Goal: Transaction & Acquisition: Purchase product/service

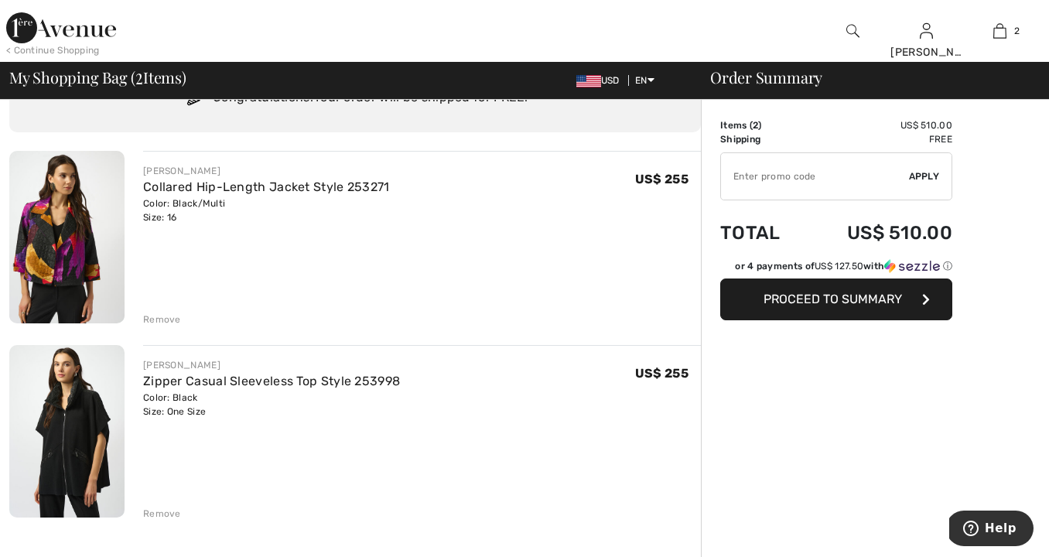
scroll to position [115, 0]
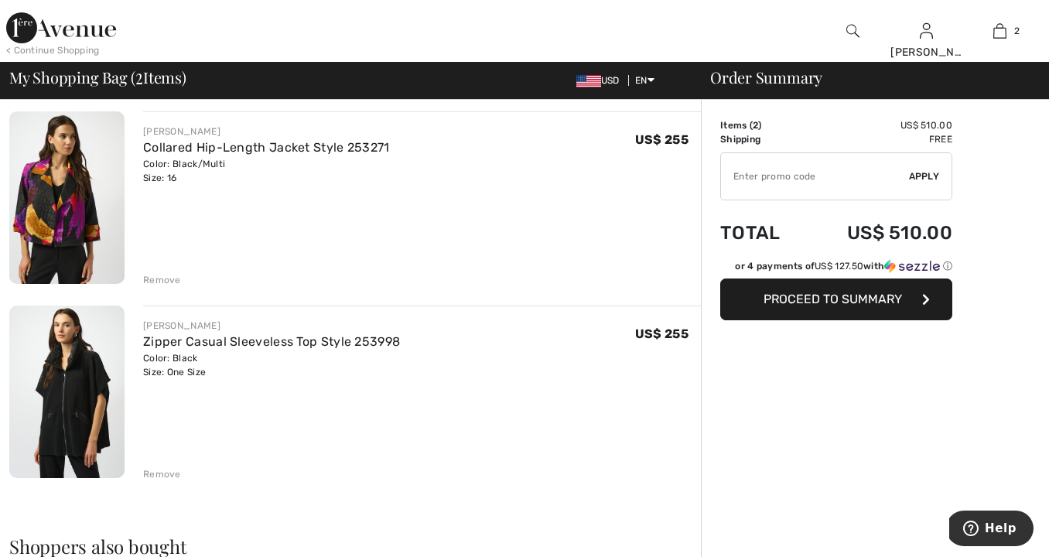
click at [80, 29] on img at bounding box center [61, 27] width 110 height 31
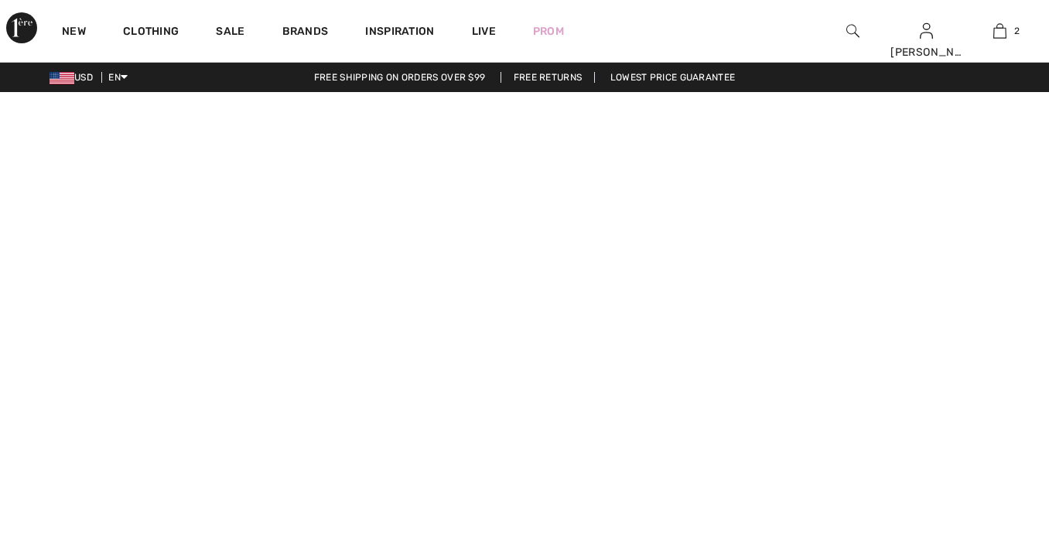
checkbox input "true"
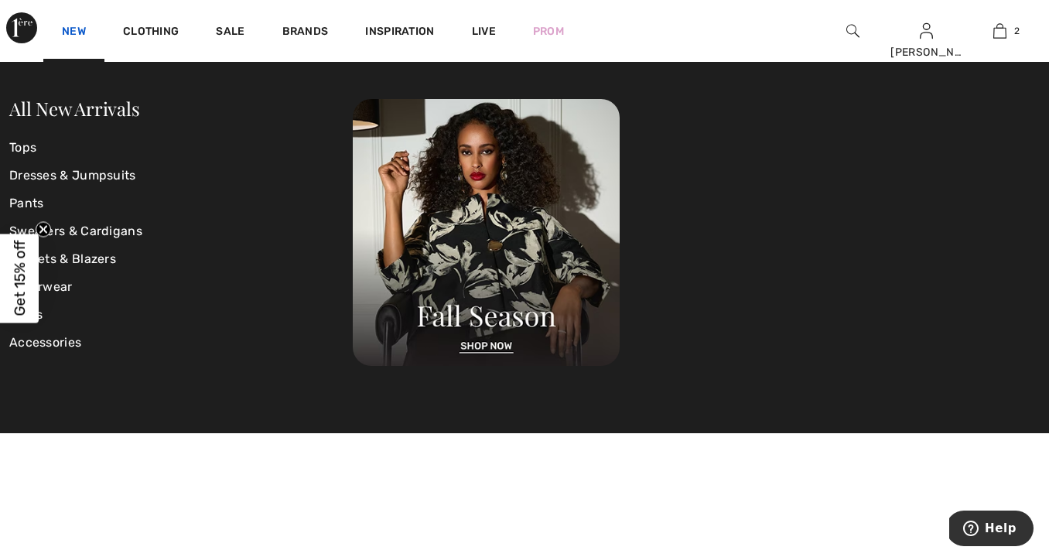
click at [71, 28] on link "New" at bounding box center [74, 33] width 24 height 16
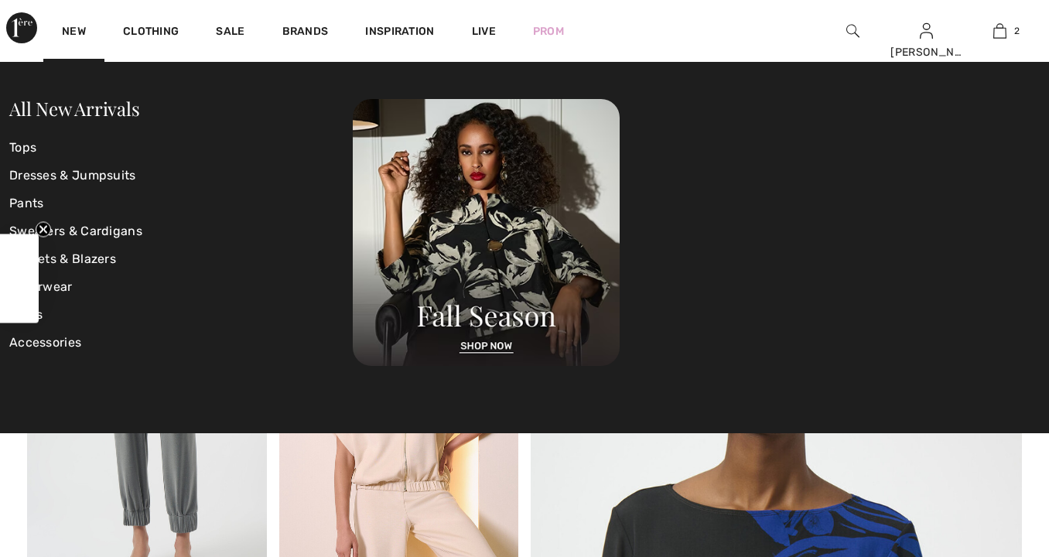
checkbox input "true"
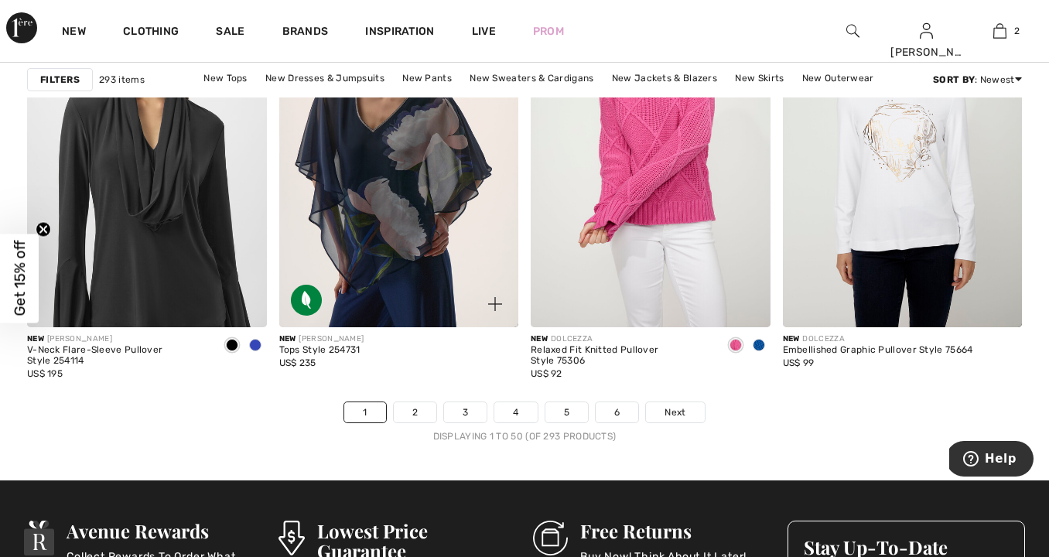
scroll to position [6605, 0]
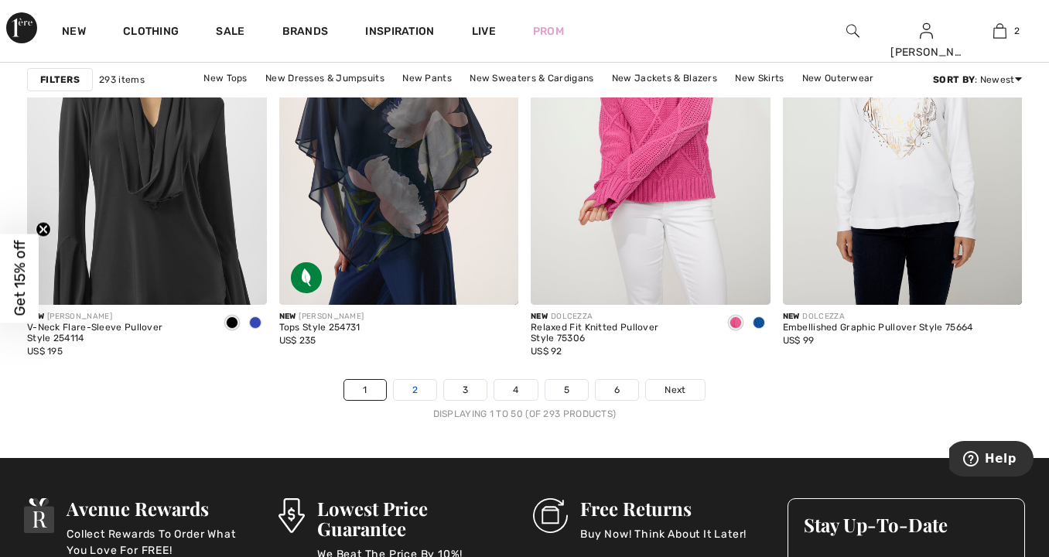
click at [422, 392] on link "2" at bounding box center [415, 390] width 43 height 20
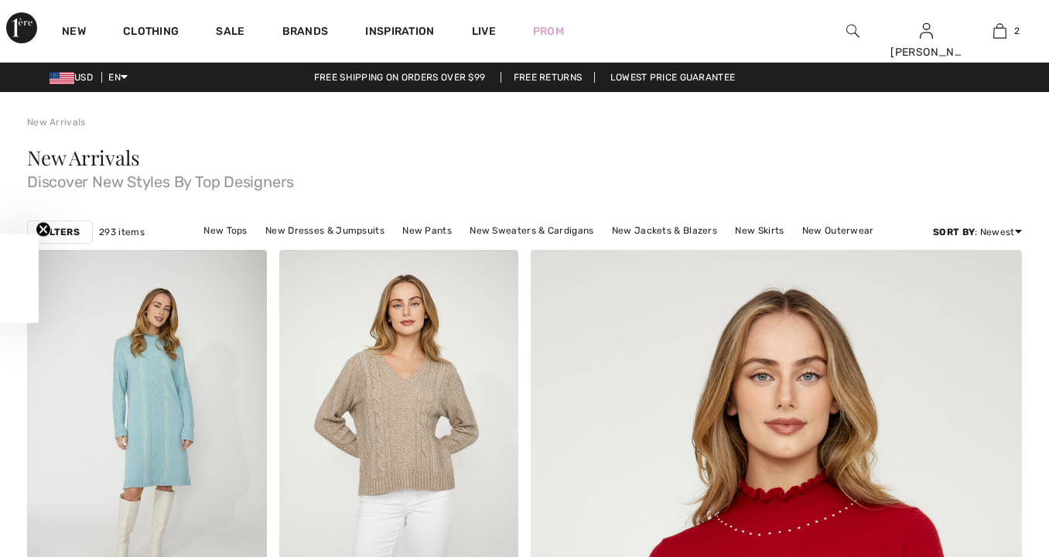
checkbox input "true"
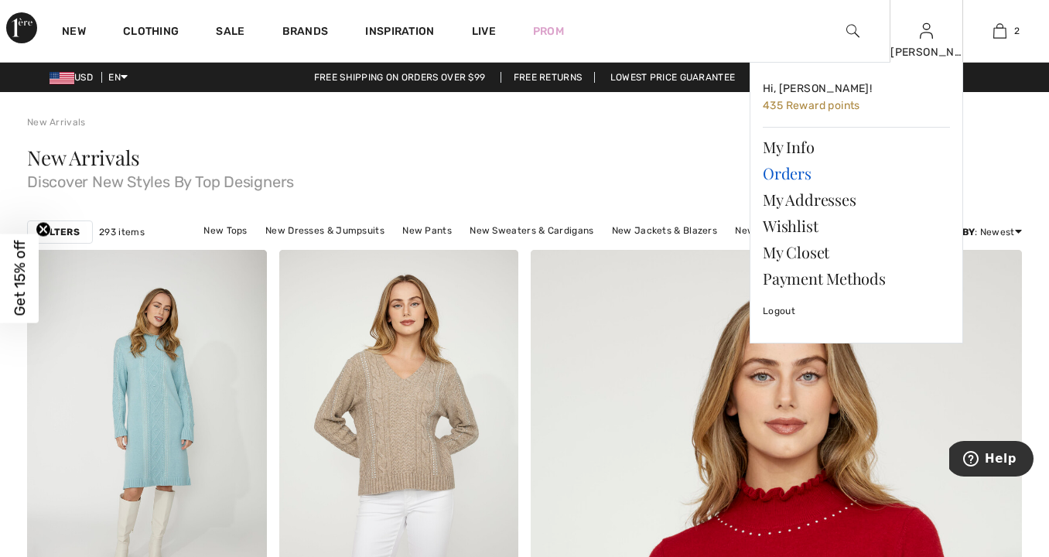
click at [775, 173] on link "Orders" at bounding box center [856, 173] width 187 height 26
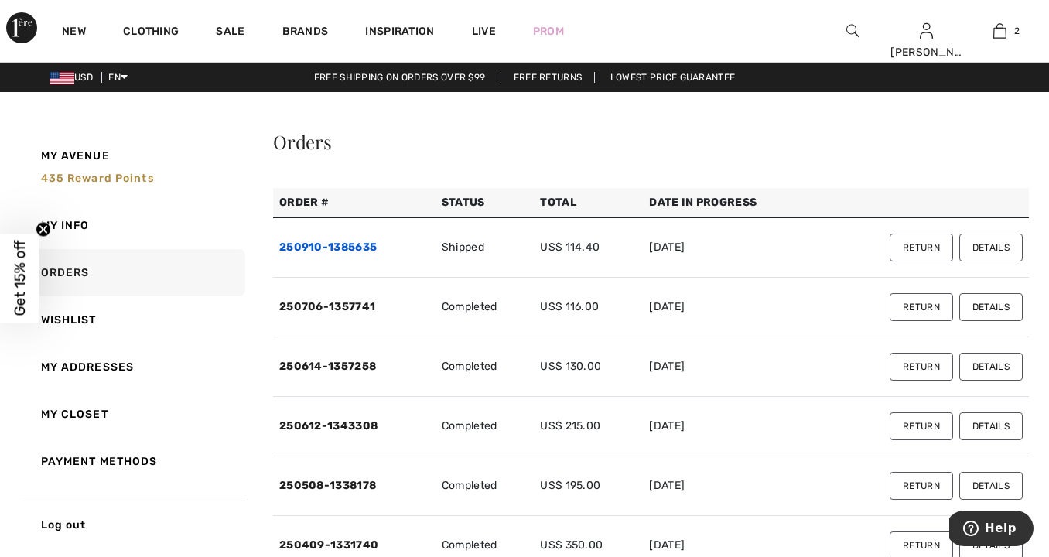
click at [337, 245] on link "250910-1385635" at bounding box center [327, 247] width 97 height 13
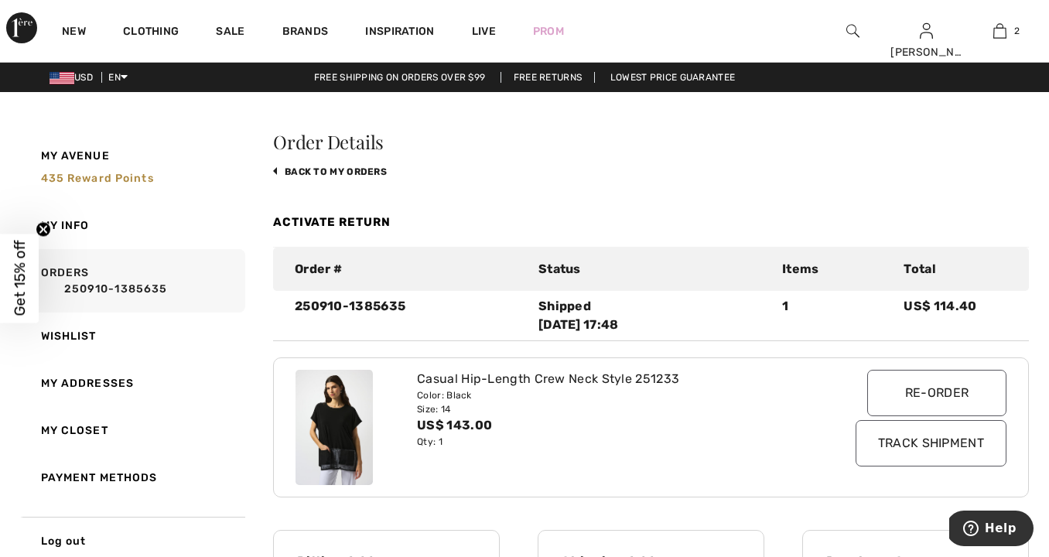
scroll to position [3, 0]
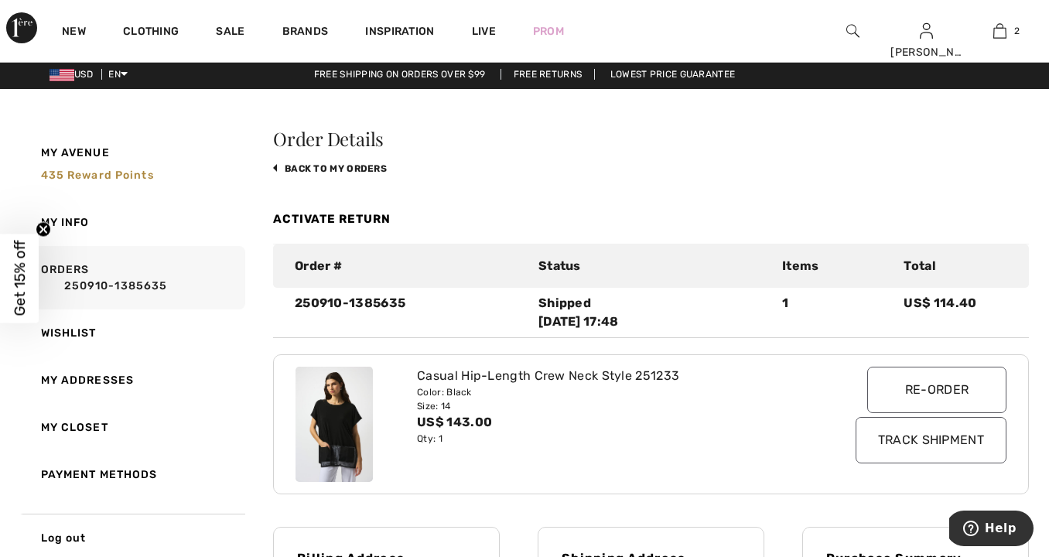
click at [354, 418] on img at bounding box center [334, 425] width 77 height 116
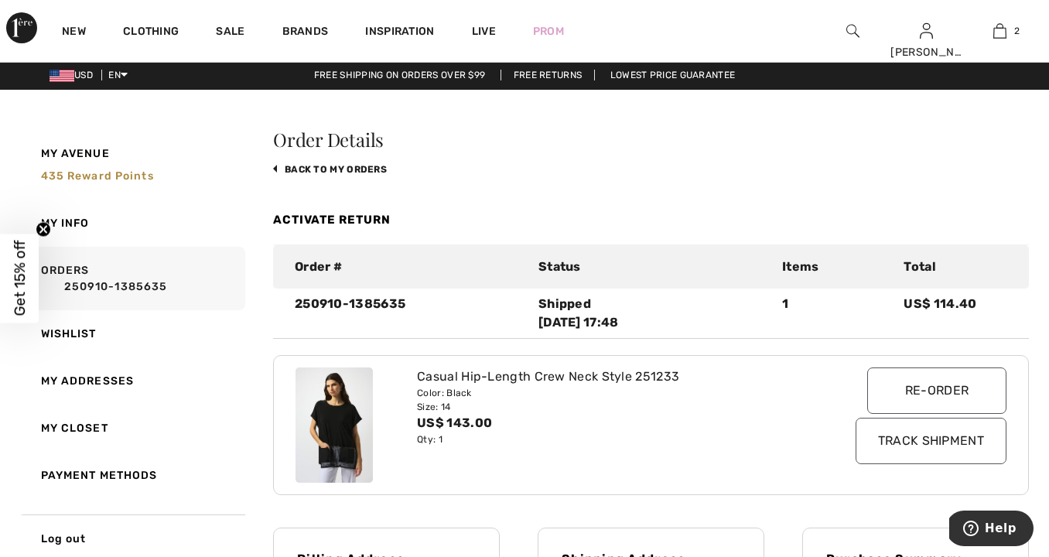
scroll to position [0, 1]
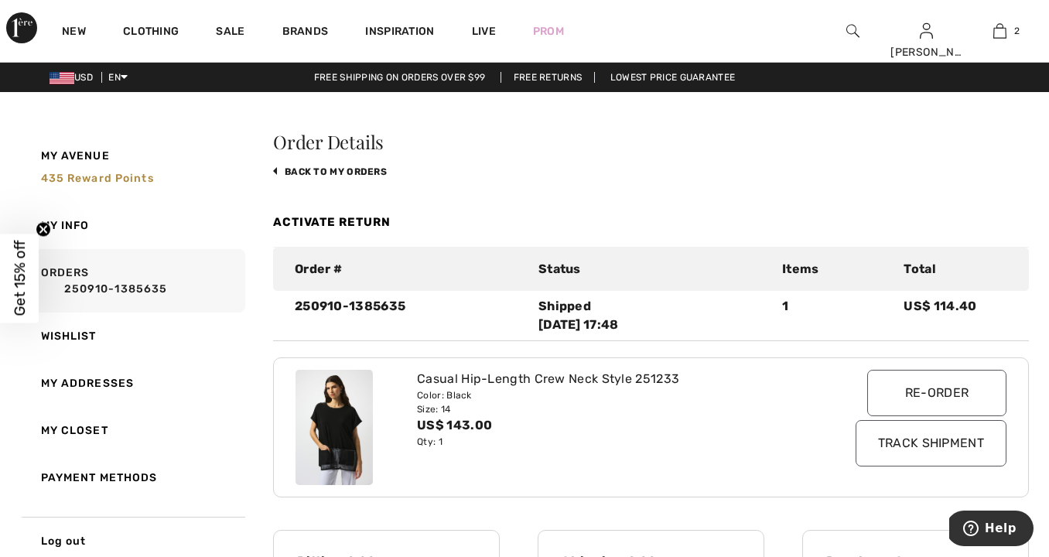
click at [328, 413] on img at bounding box center [334, 428] width 77 height 116
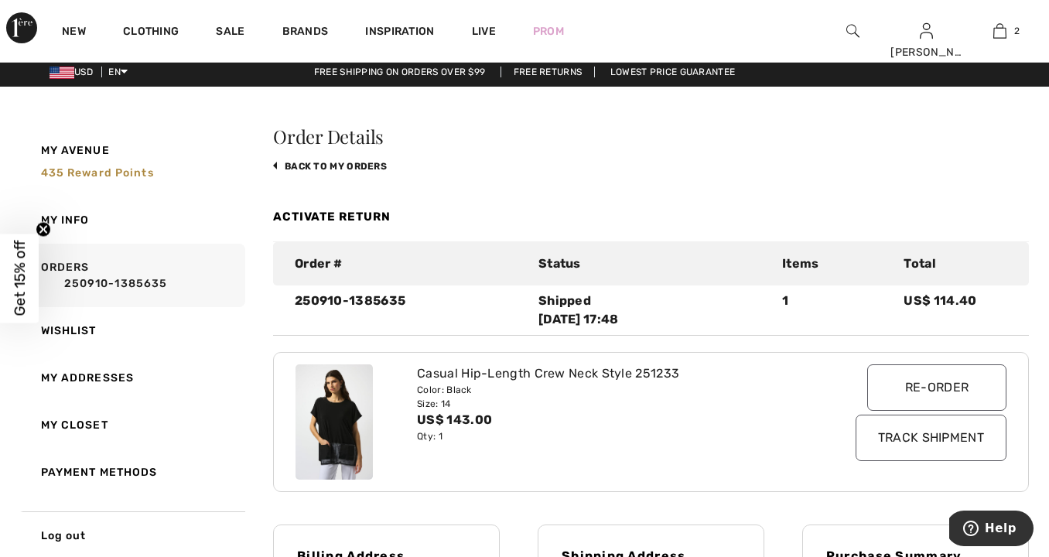
scroll to position [10, 1]
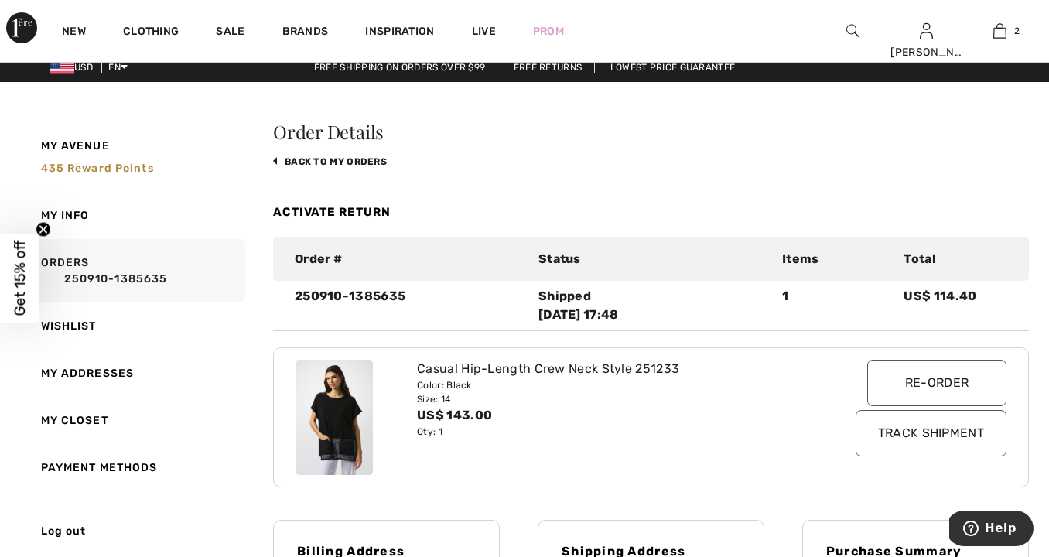
click at [932, 386] on input "Re-order" at bounding box center [936, 383] width 139 height 46
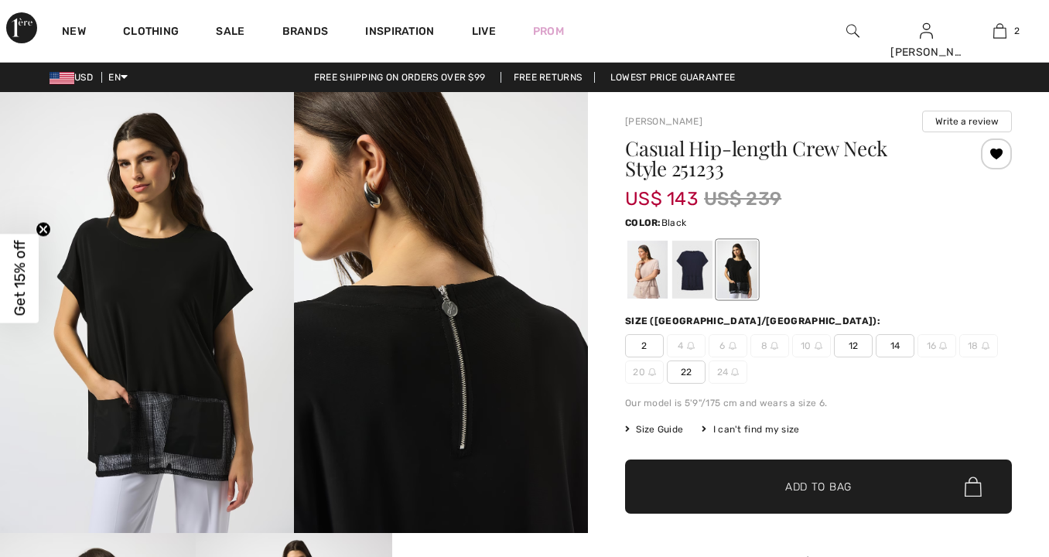
checkbox input "true"
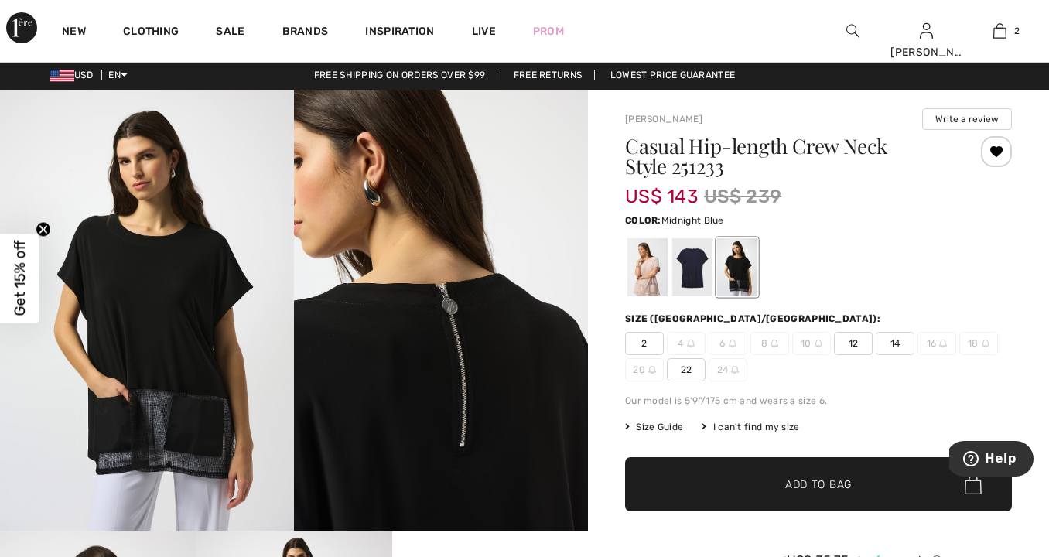
click at [685, 269] on div at bounding box center [692, 267] width 40 height 58
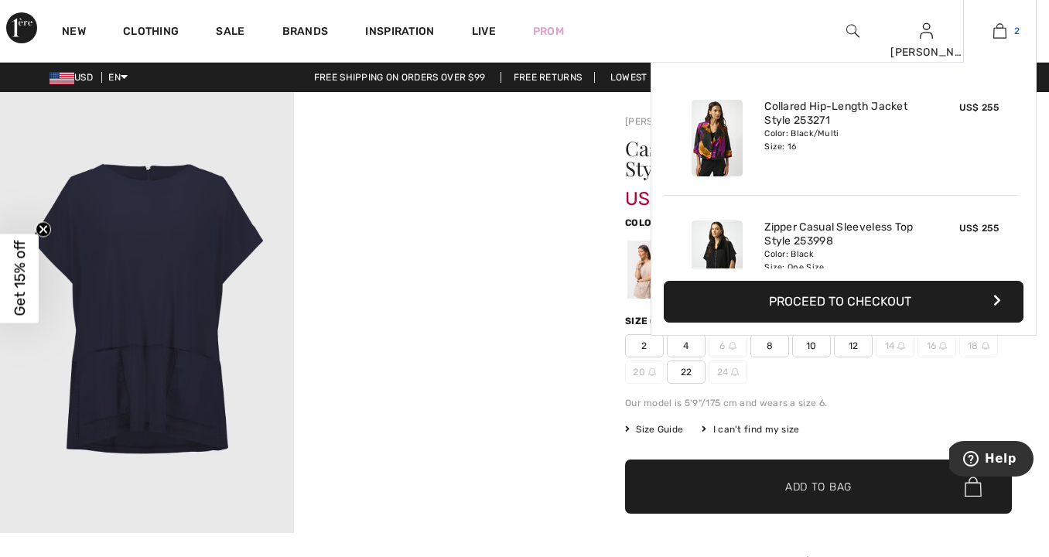
click at [999, 31] on img at bounding box center [1000, 31] width 13 height 19
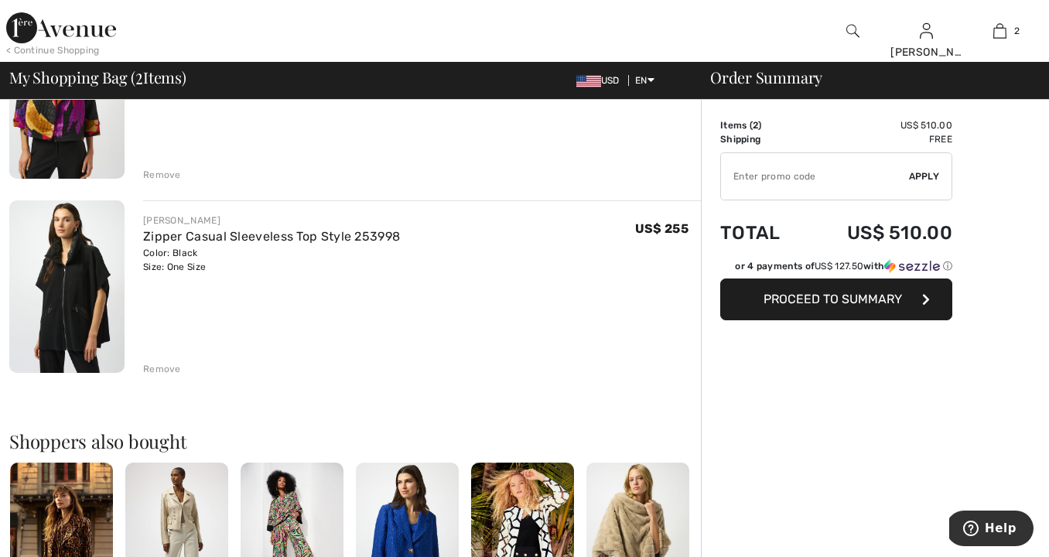
scroll to position [237, 0]
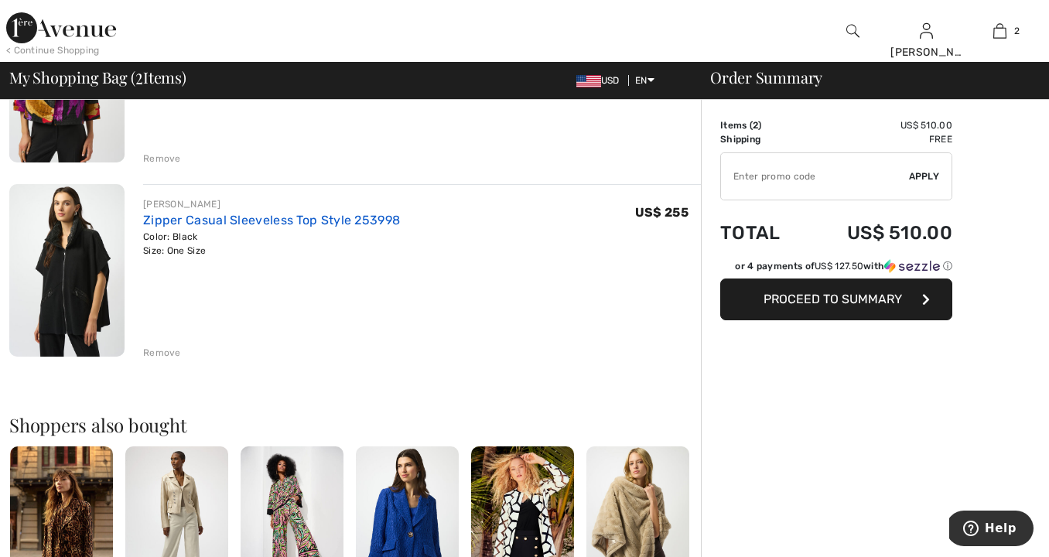
click at [344, 217] on link "Zipper Casual Sleeveless Top Style 253998" at bounding box center [271, 220] width 257 height 15
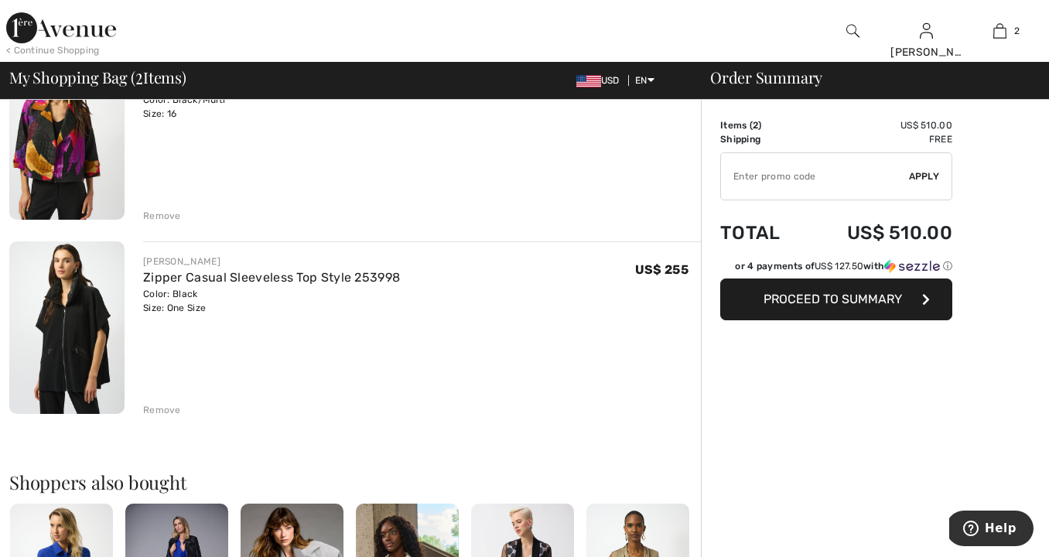
scroll to position [186, 0]
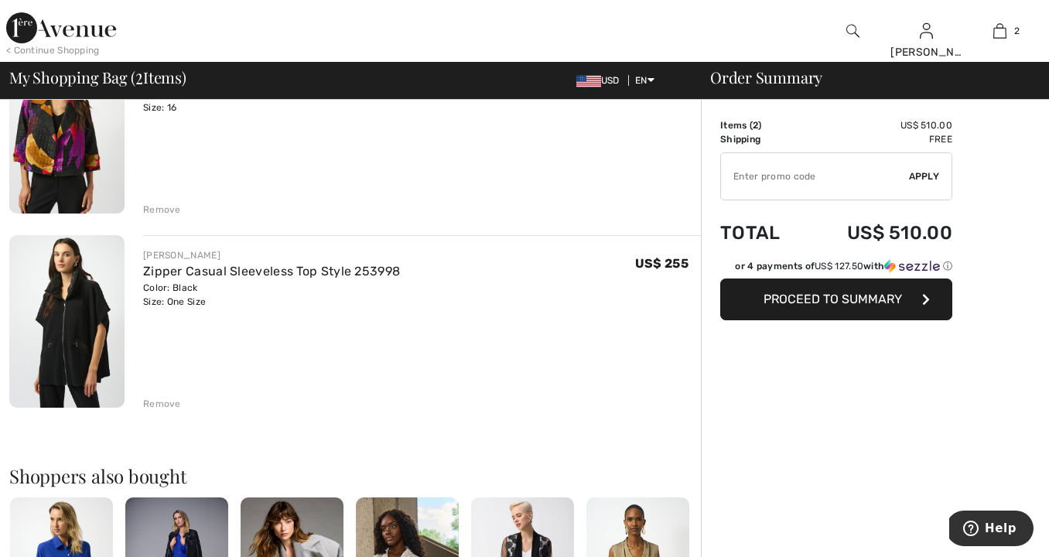
click at [156, 207] on div "Remove" at bounding box center [162, 210] width 38 height 14
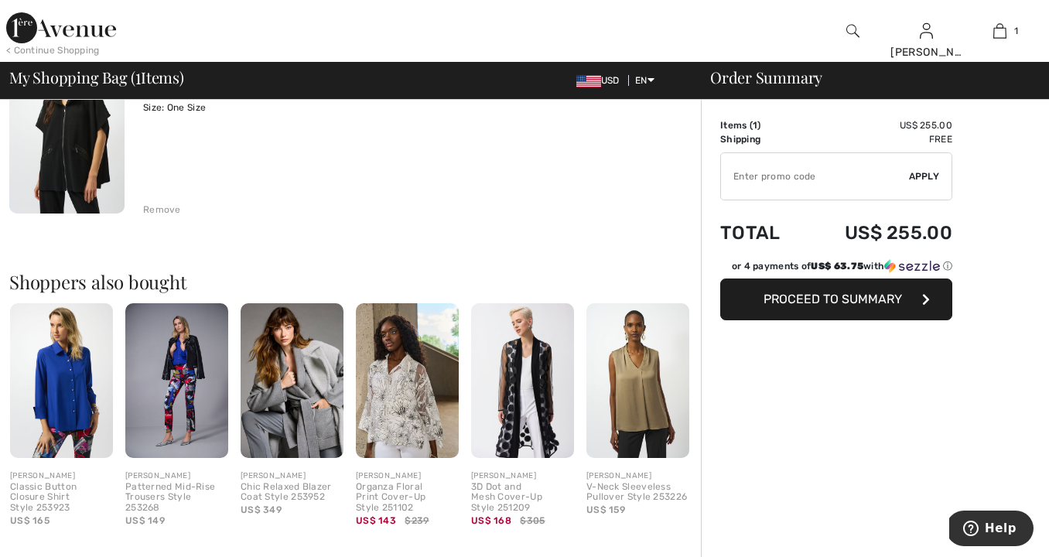
click at [853, 300] on span "Proceed to Summary" at bounding box center [833, 299] width 139 height 15
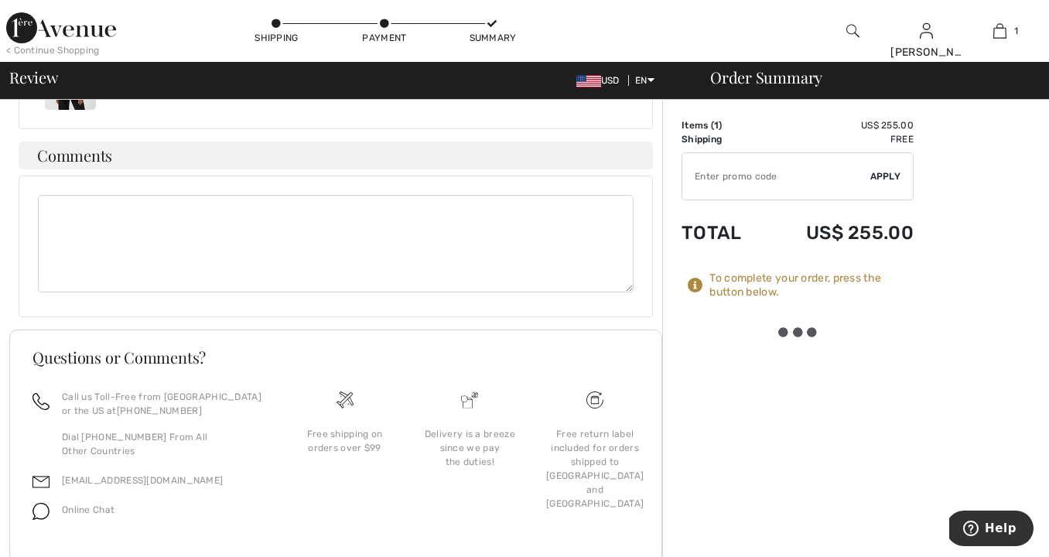
scroll to position [554, 0]
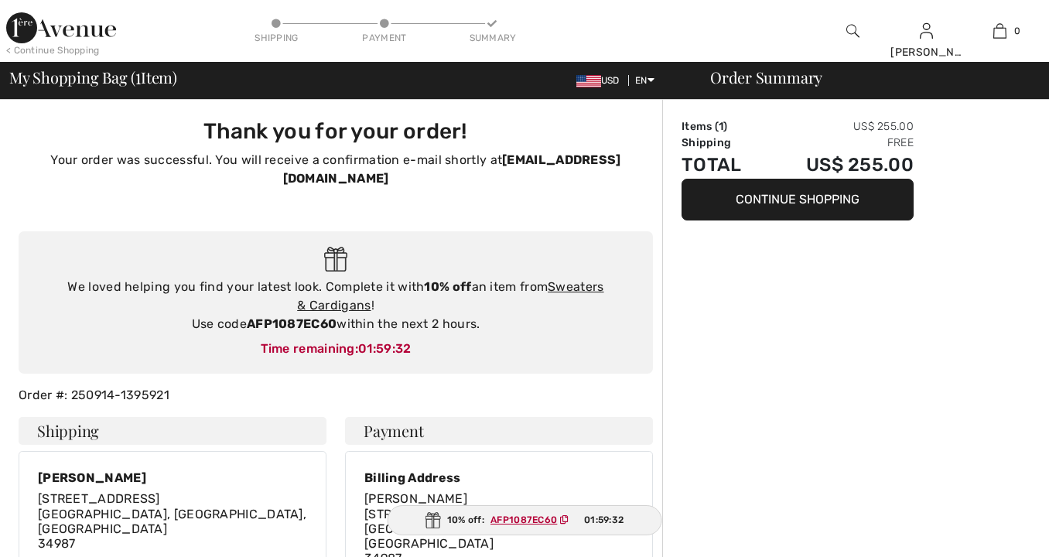
checkbox input "true"
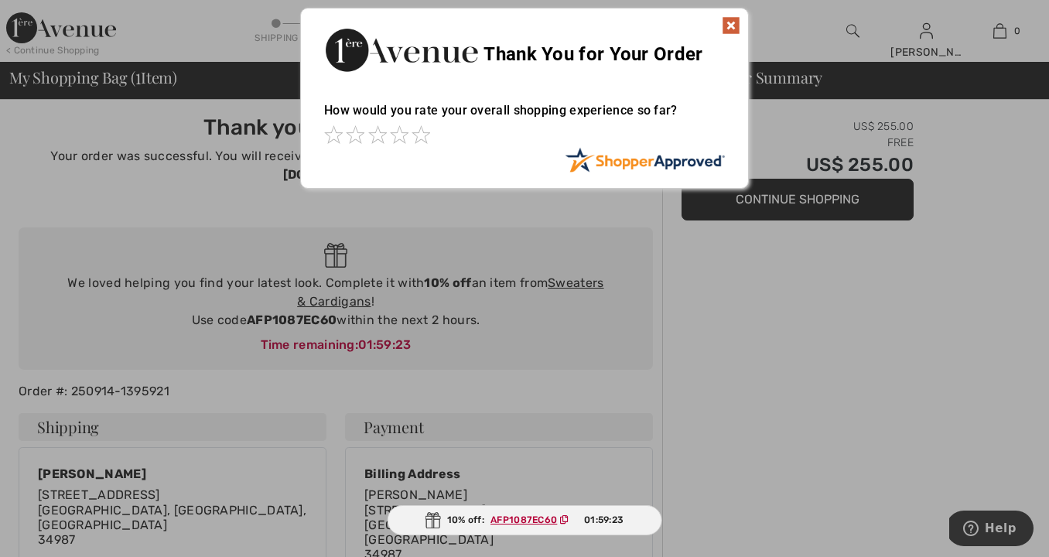
click at [580, 264] on div at bounding box center [524, 278] width 1049 height 557
click at [346, 286] on div at bounding box center [524, 278] width 1049 height 557
click at [424, 136] on span at bounding box center [421, 134] width 19 height 19
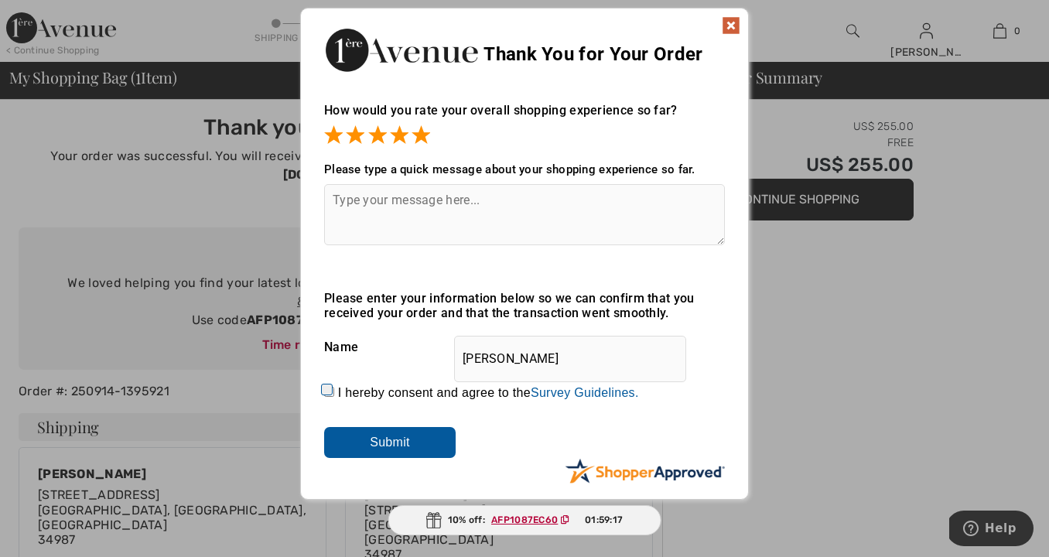
click at [728, 24] on img at bounding box center [731, 25] width 19 height 19
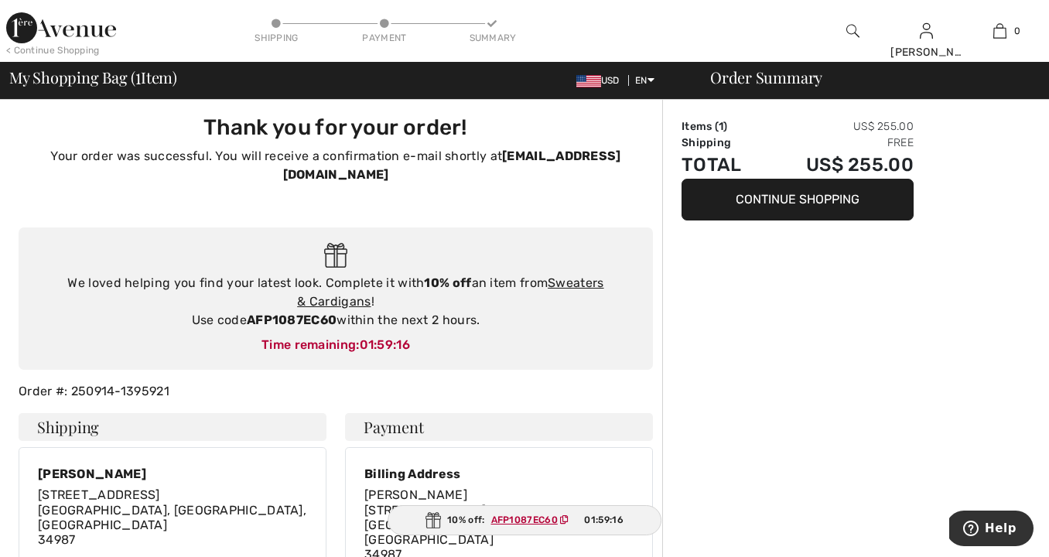
click at [85, 31] on img at bounding box center [61, 27] width 110 height 31
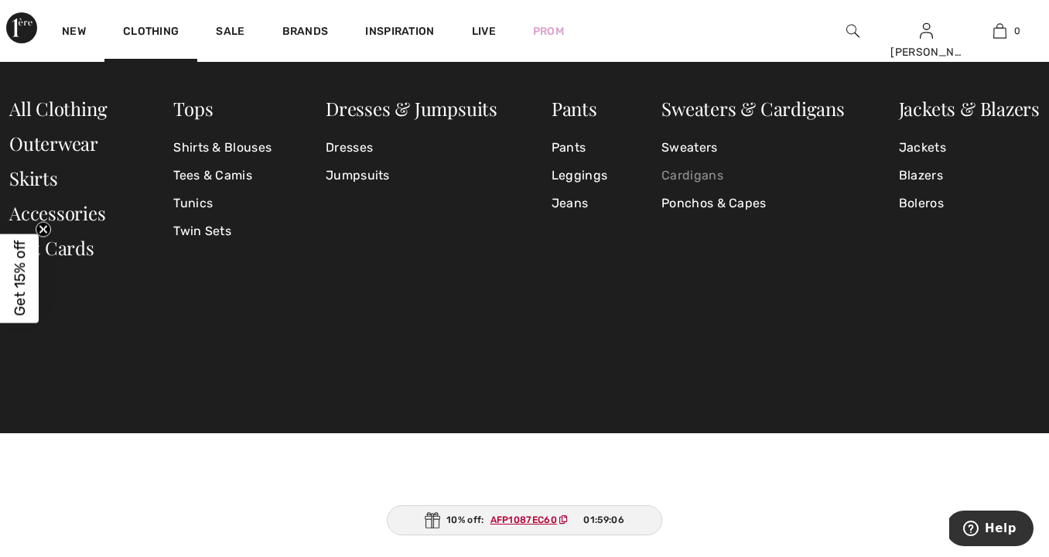
click at [695, 174] on link "Cardigans" at bounding box center [753, 176] width 183 height 28
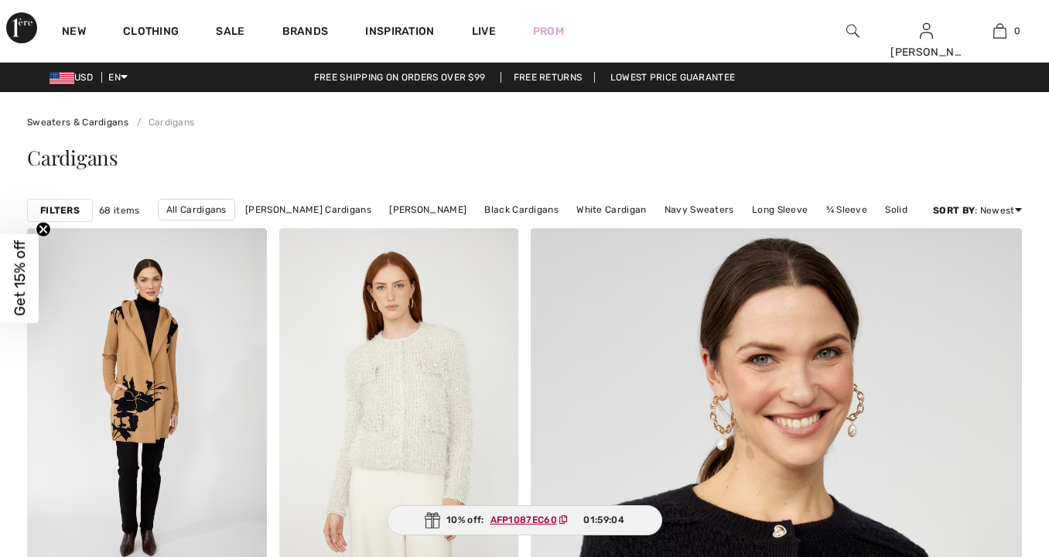
checkbox input "true"
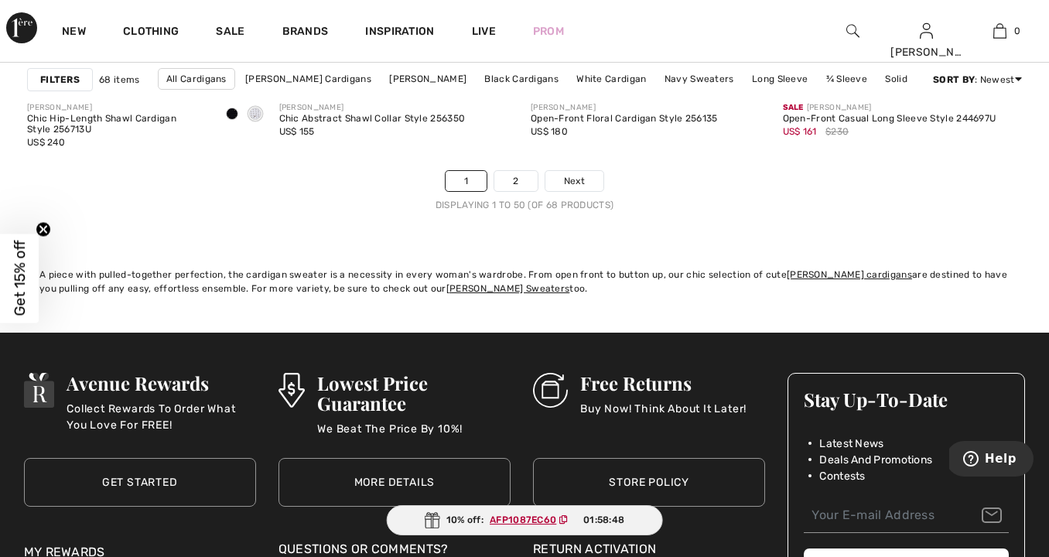
scroll to position [6808, 0]
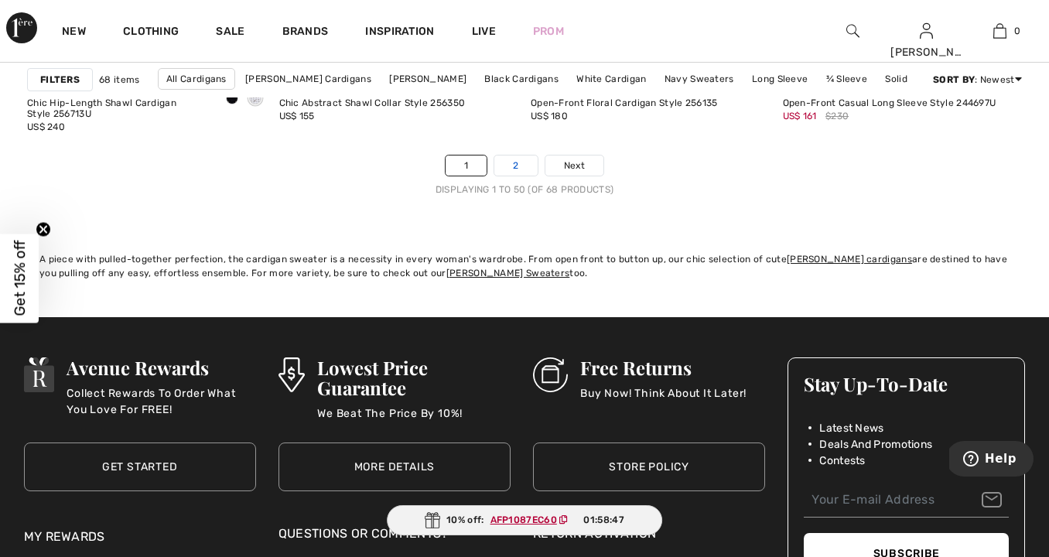
click at [514, 166] on link "2" at bounding box center [515, 166] width 43 height 20
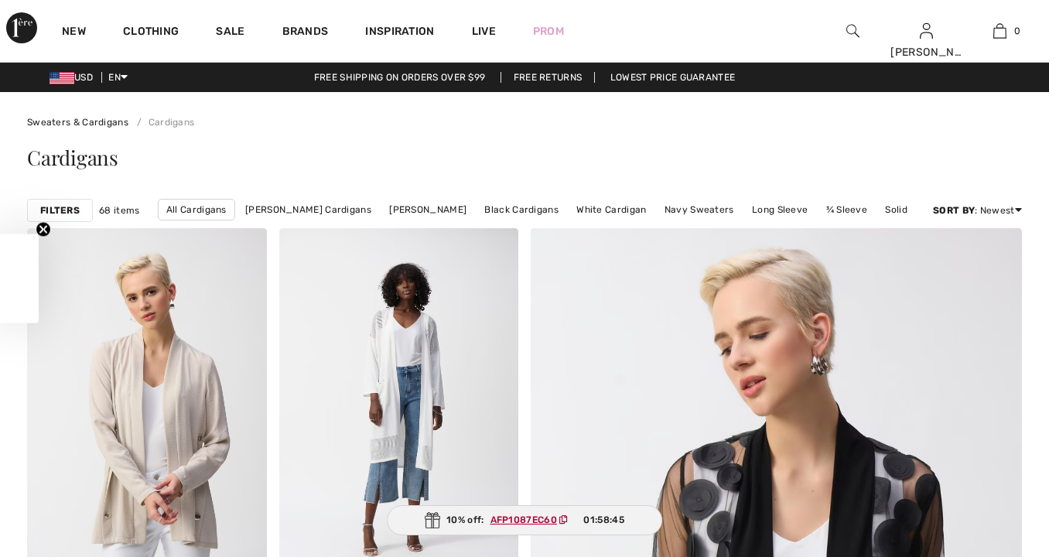
checkbox input "true"
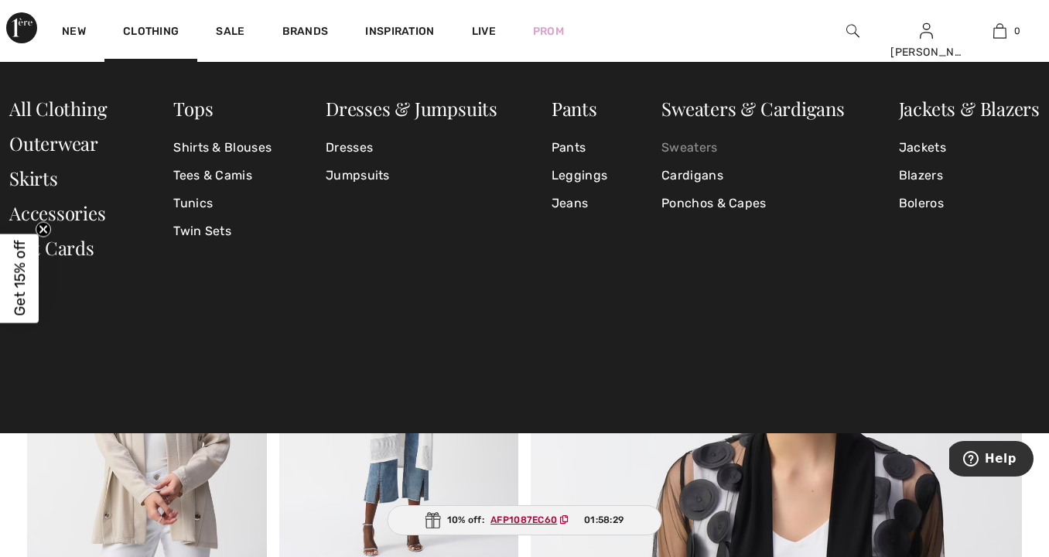
click at [696, 147] on link "Sweaters" at bounding box center [753, 148] width 183 height 28
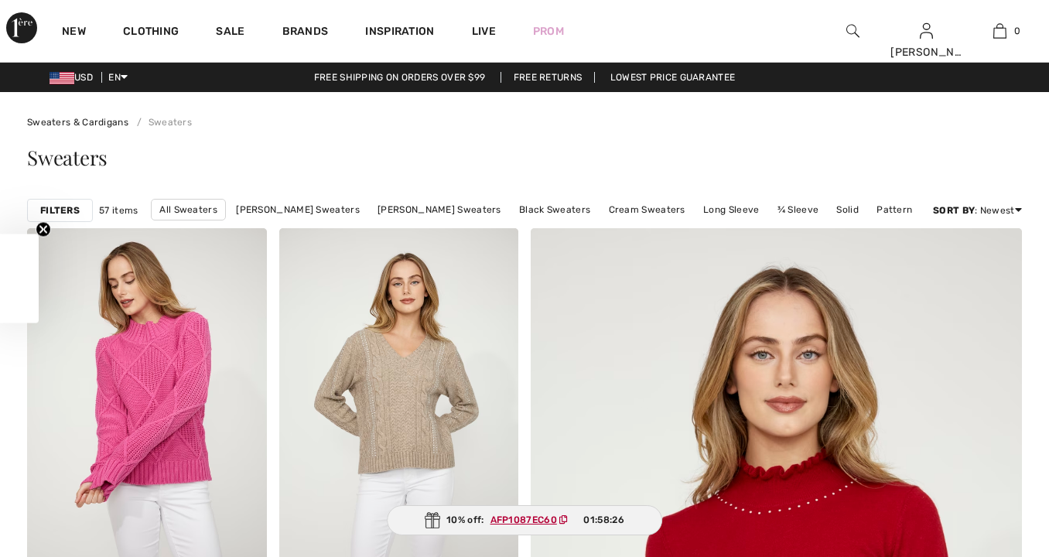
checkbox input "true"
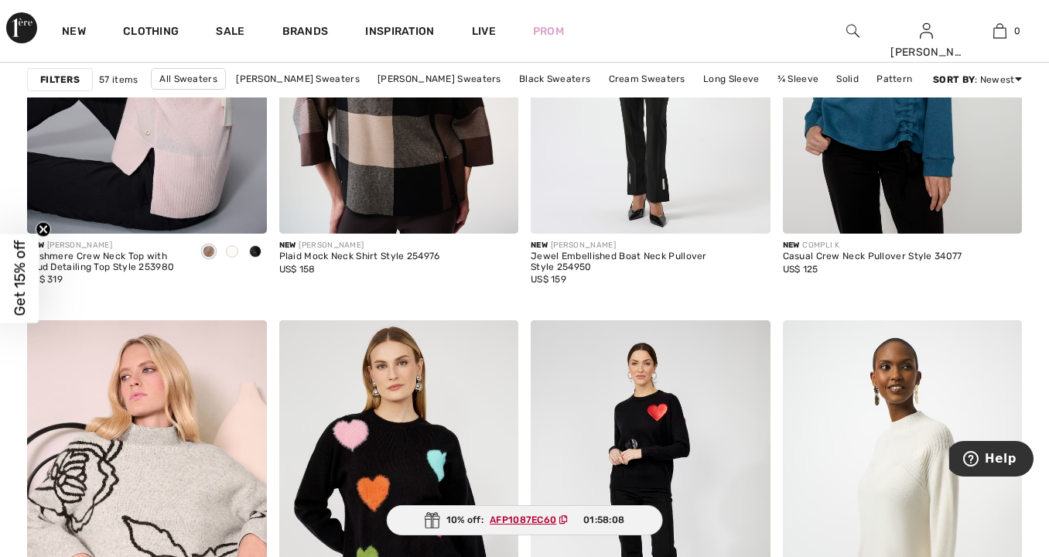
scroll to position [1037, 0]
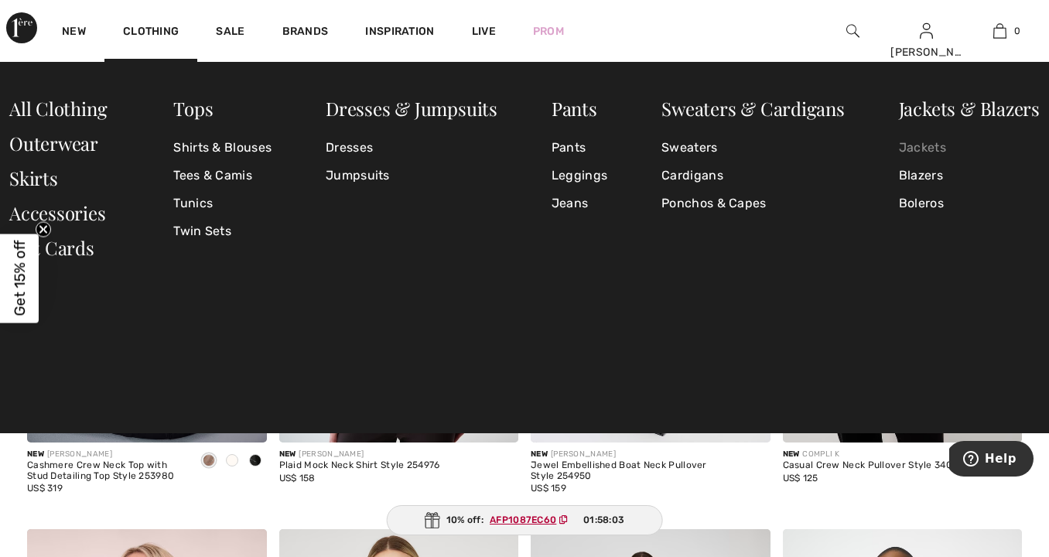
drag, startPoint x: 925, startPoint y: 145, endPoint x: 911, endPoint y: 152, distance: 15.2
click at [925, 145] on link "Jackets" at bounding box center [969, 148] width 141 height 28
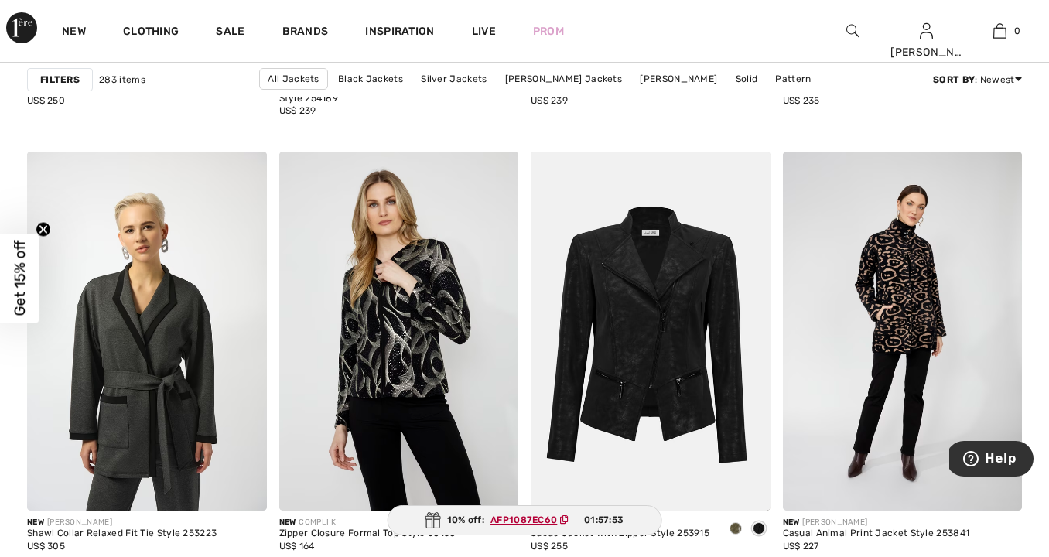
scroll to position [4878, 0]
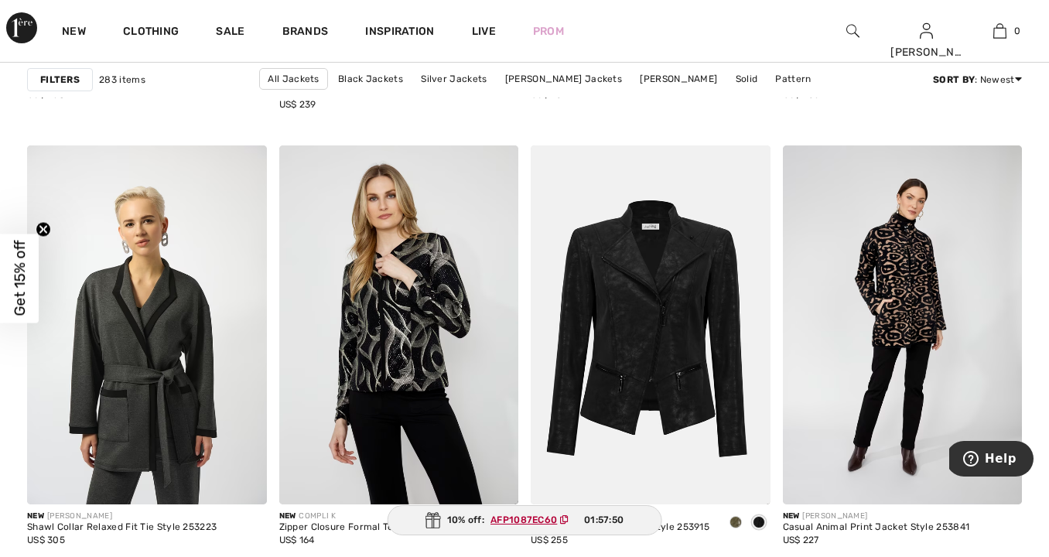
drag, startPoint x: 532, startPoint y: 78, endPoint x: 547, endPoint y: 94, distance: 21.9
click at [532, 78] on link "Joseph Ribkoff Jackets" at bounding box center [564, 79] width 132 height 20
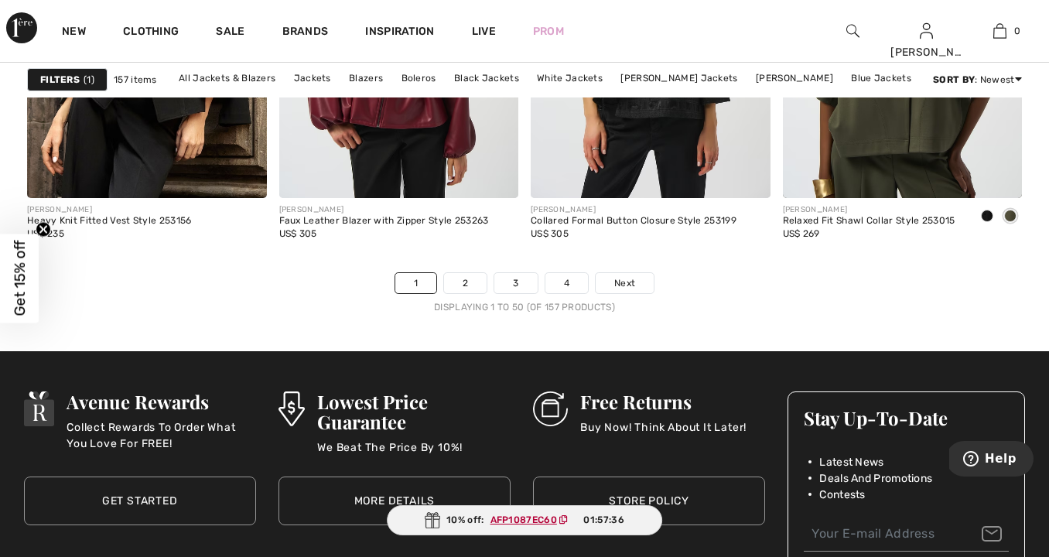
scroll to position [6723, 0]
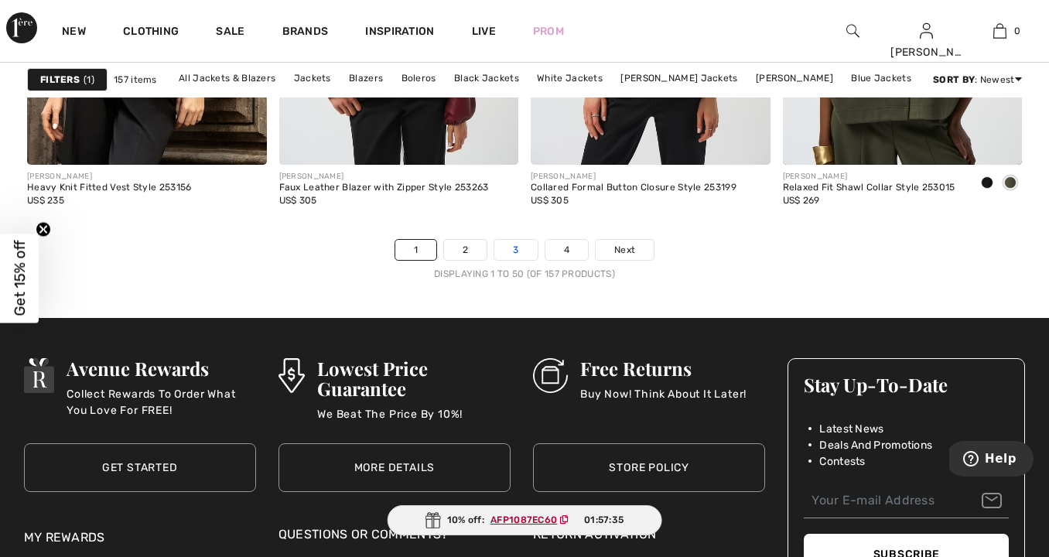
drag, startPoint x: 460, startPoint y: 251, endPoint x: 496, endPoint y: 246, distance: 36.7
click at [462, 251] on link "2" at bounding box center [465, 250] width 43 height 20
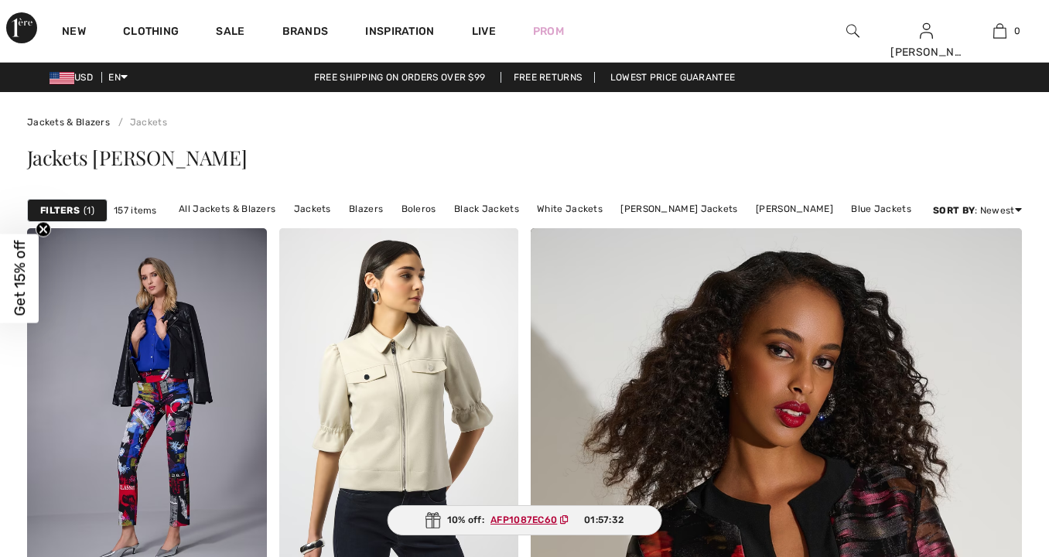
checkbox input "true"
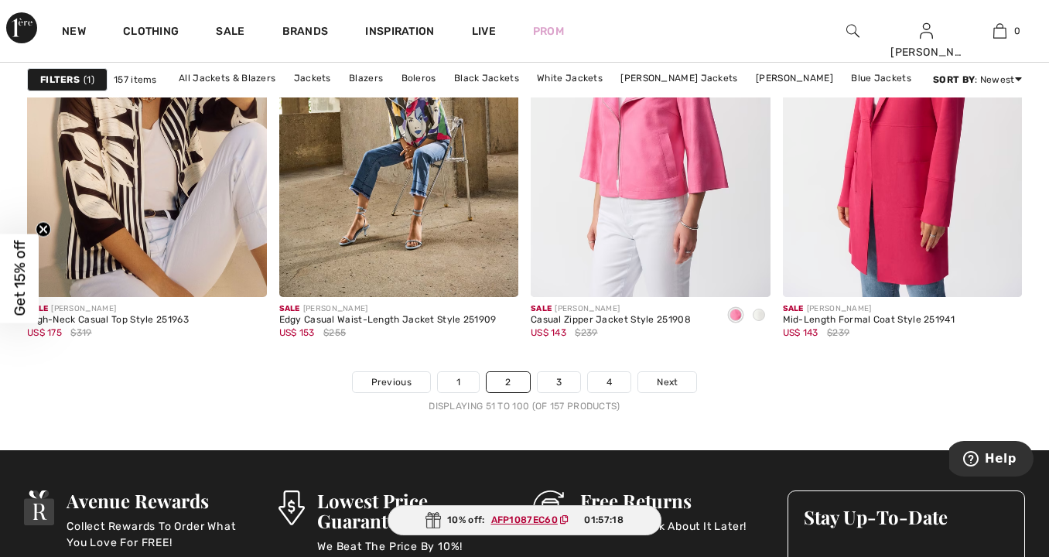
scroll to position [6552, 0]
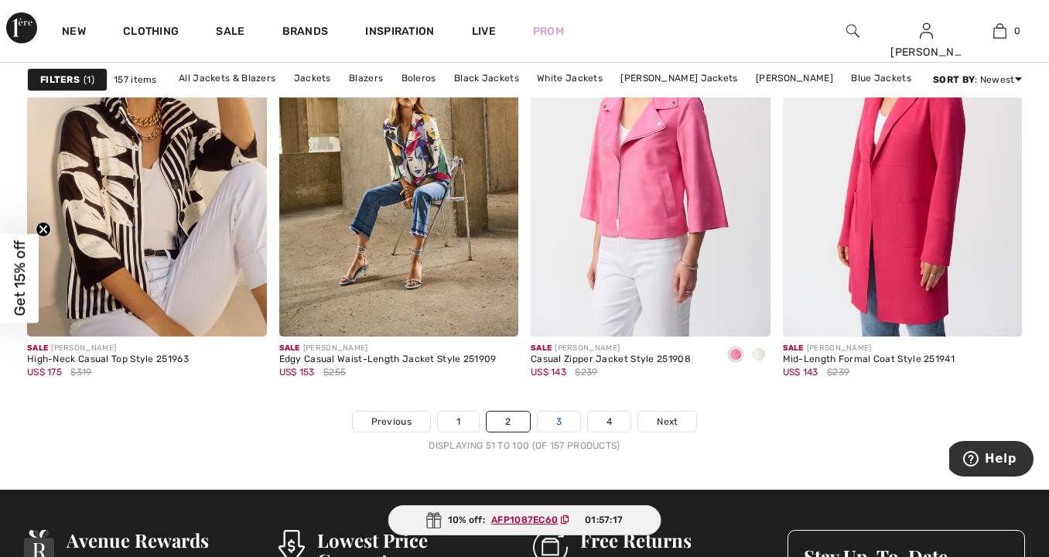
drag, startPoint x: 556, startPoint y: 419, endPoint x: 576, endPoint y: 426, distance: 21.3
click at [556, 419] on link "3" at bounding box center [559, 422] width 43 height 20
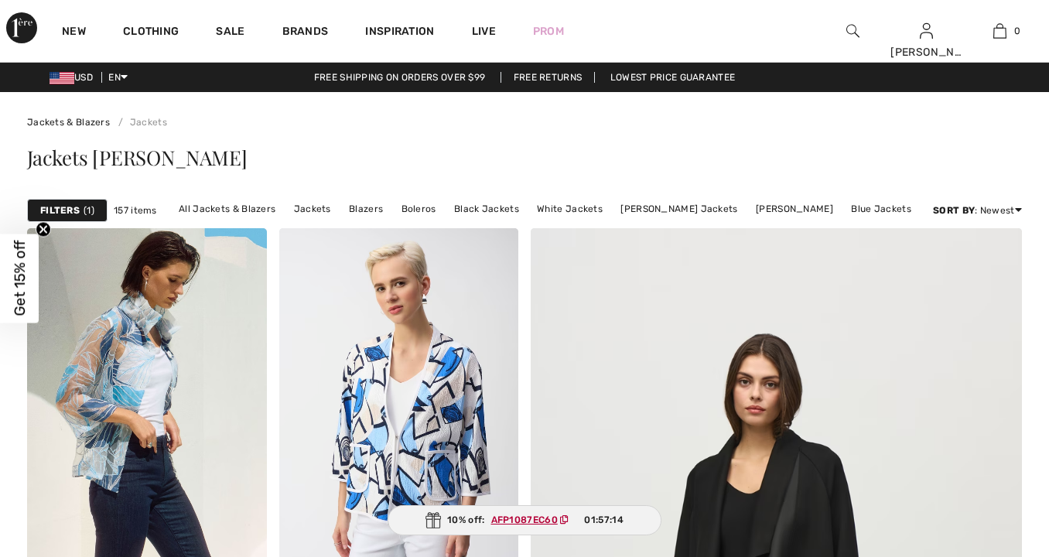
checkbox input "true"
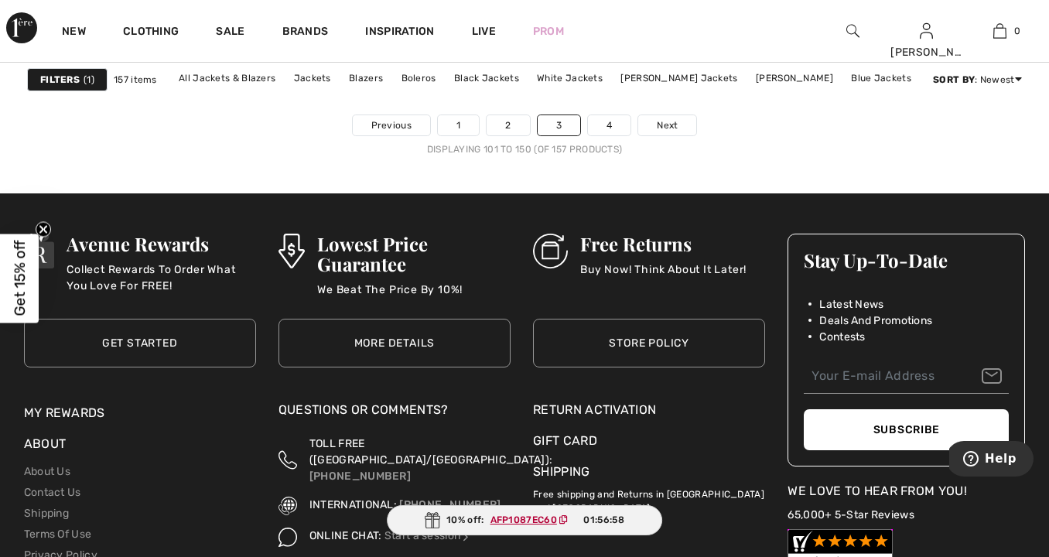
scroll to position [6837, 0]
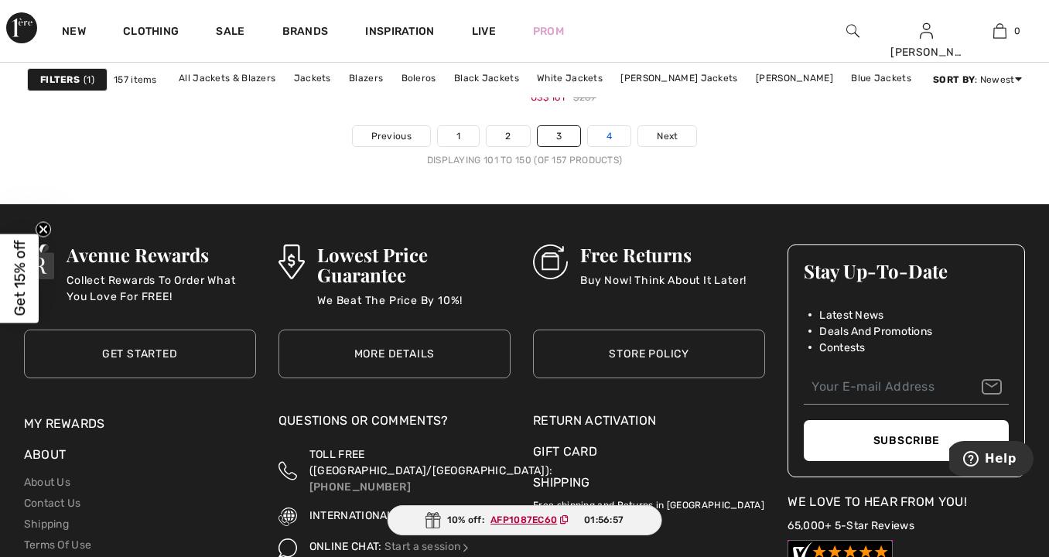
click at [615, 137] on link "4" at bounding box center [609, 136] width 43 height 20
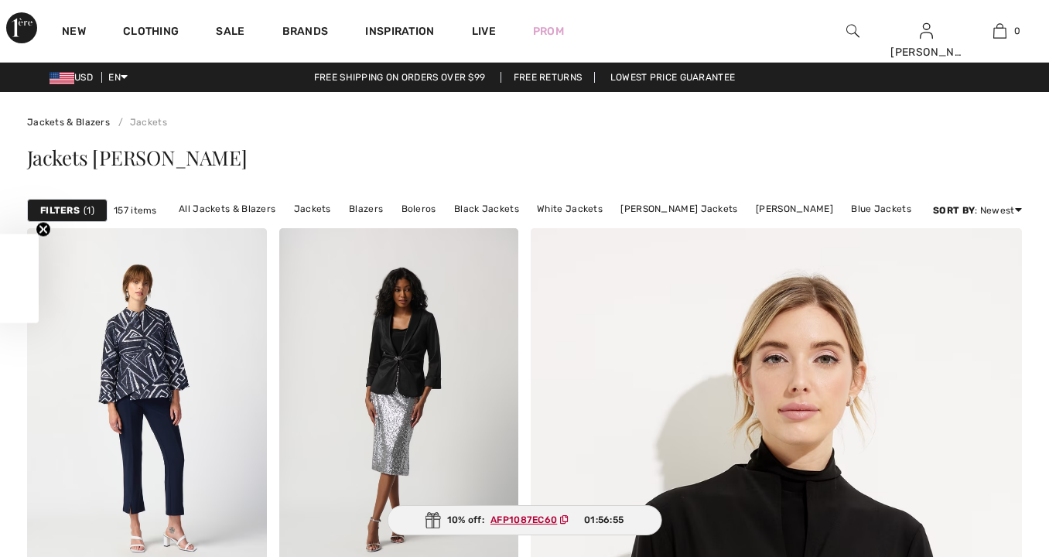
checkbox input "true"
click at [221, 207] on link "All Jackets & Blazers" at bounding box center [227, 209] width 112 height 20
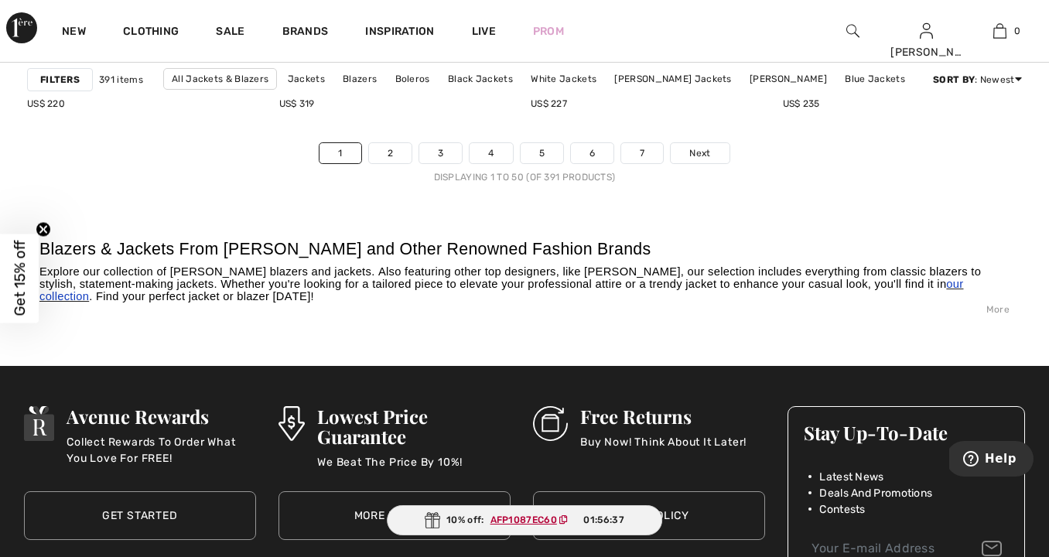
scroll to position [6843, 0]
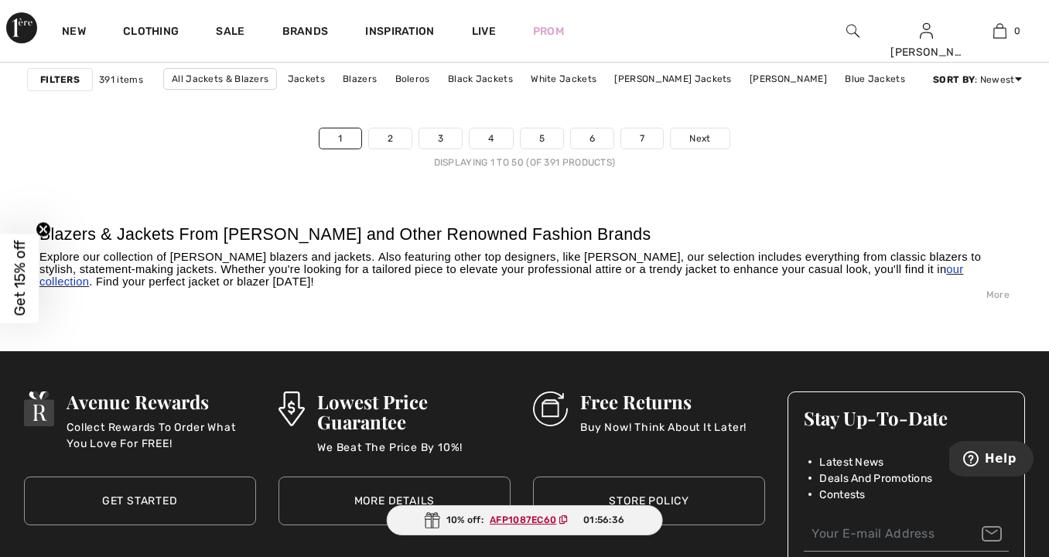
drag, startPoint x: 380, startPoint y: 139, endPoint x: 380, endPoint y: 153, distance: 14.7
click at [378, 141] on link "2" at bounding box center [390, 138] width 43 height 20
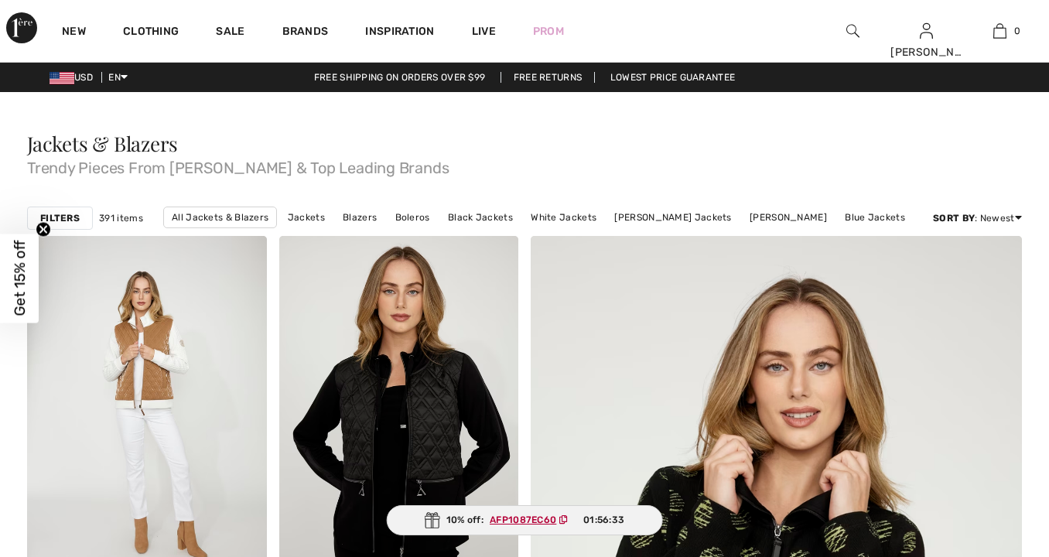
checkbox input "true"
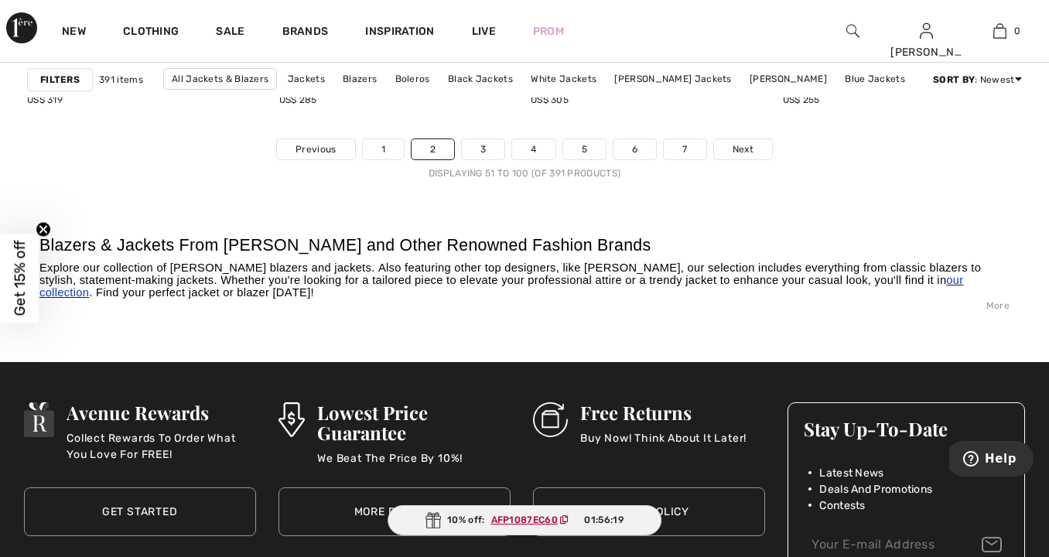
scroll to position [6847, 0]
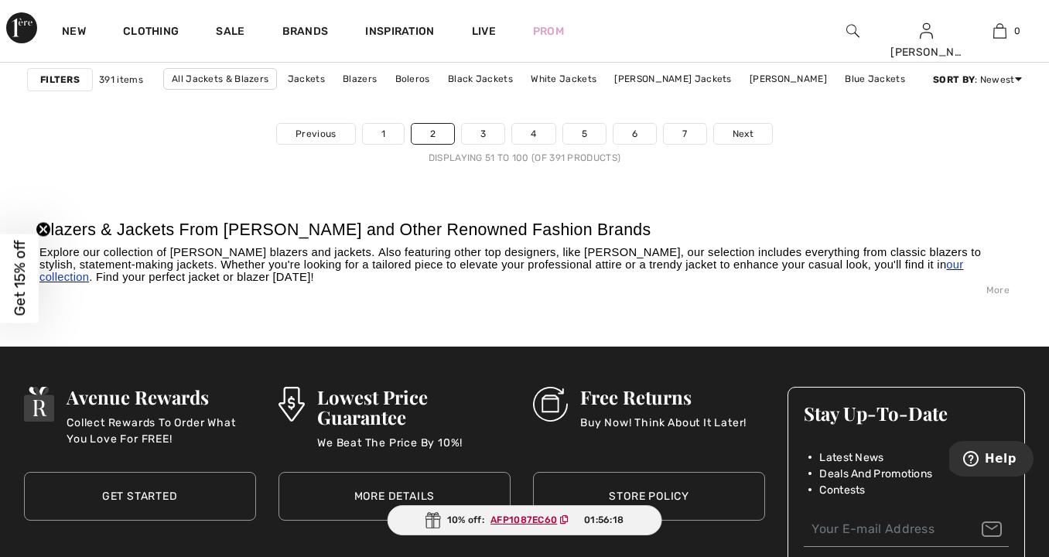
drag, startPoint x: 478, startPoint y: 135, endPoint x: 481, endPoint y: 155, distance: 19.6
click at [479, 136] on link "3" at bounding box center [483, 134] width 43 height 20
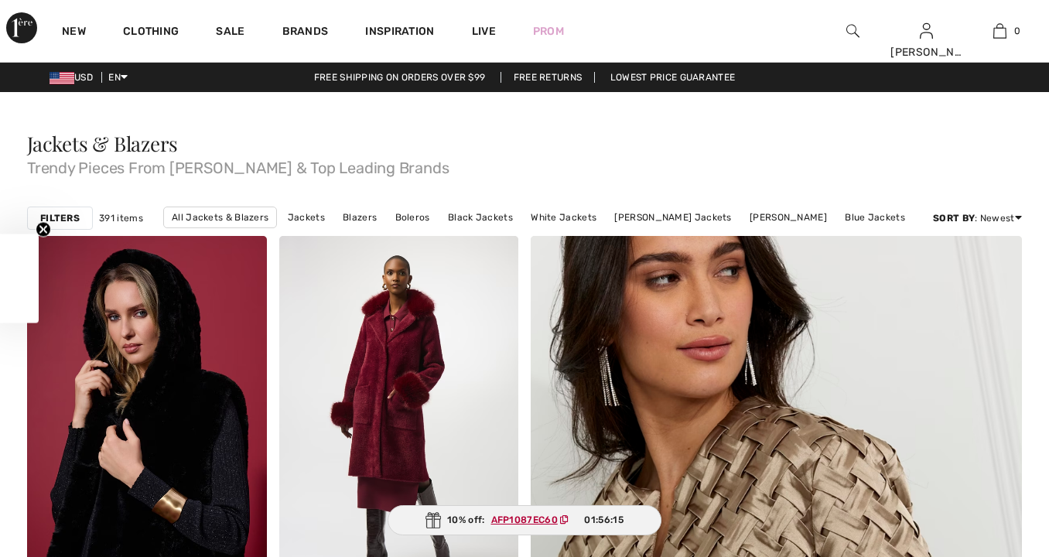
scroll to position [1069, 0]
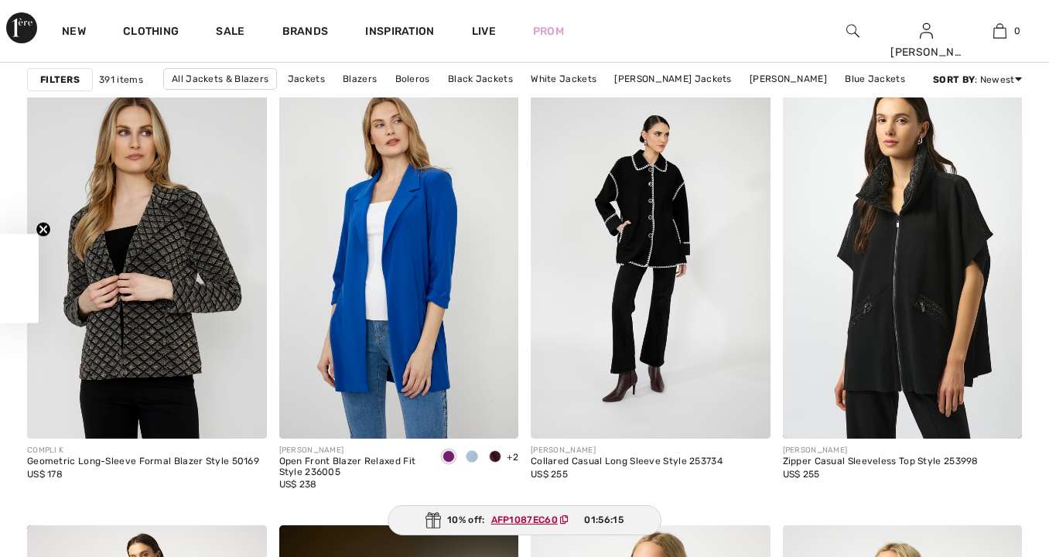
checkbox input "true"
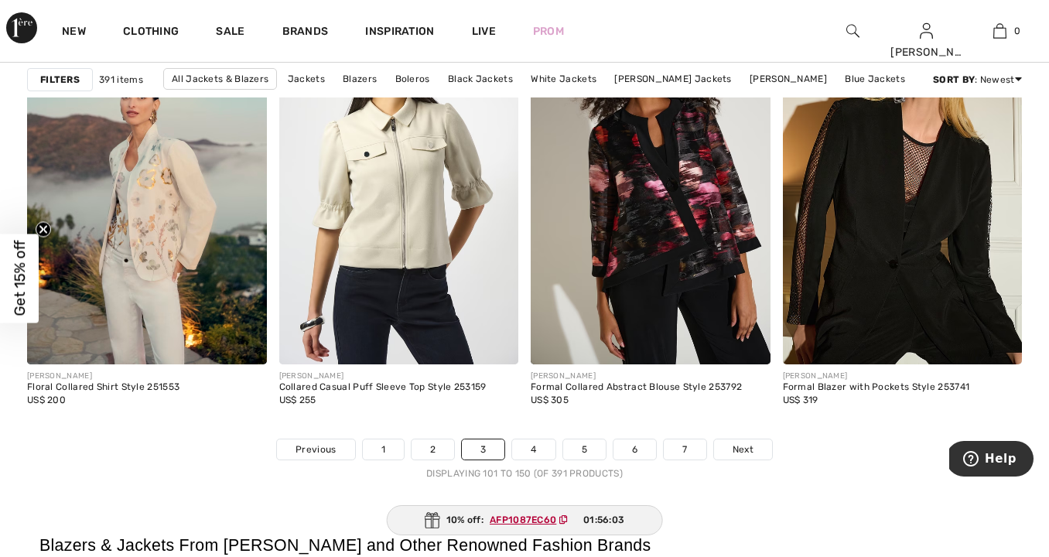
scroll to position [6521, 0]
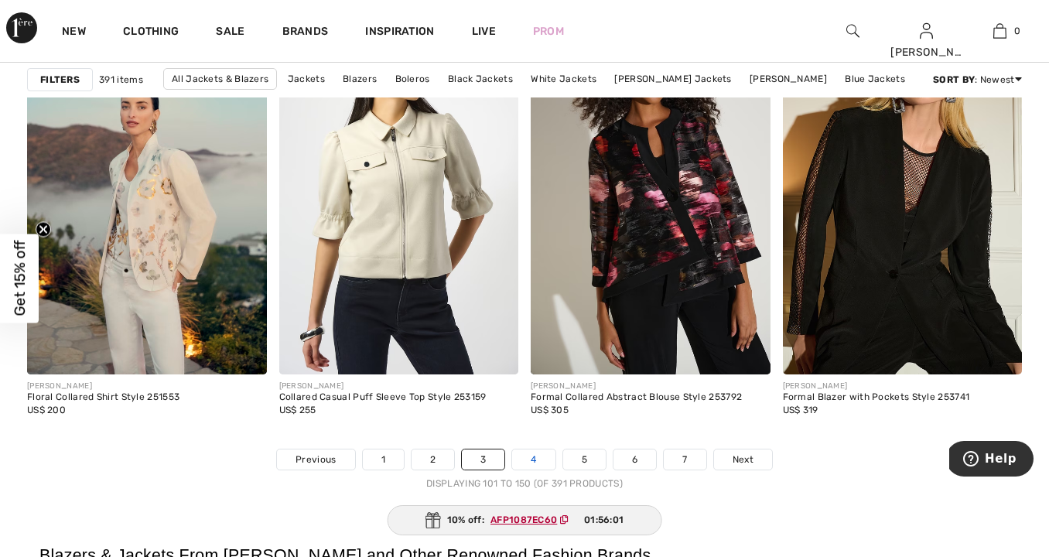
click at [532, 460] on link "4" at bounding box center [533, 460] width 43 height 20
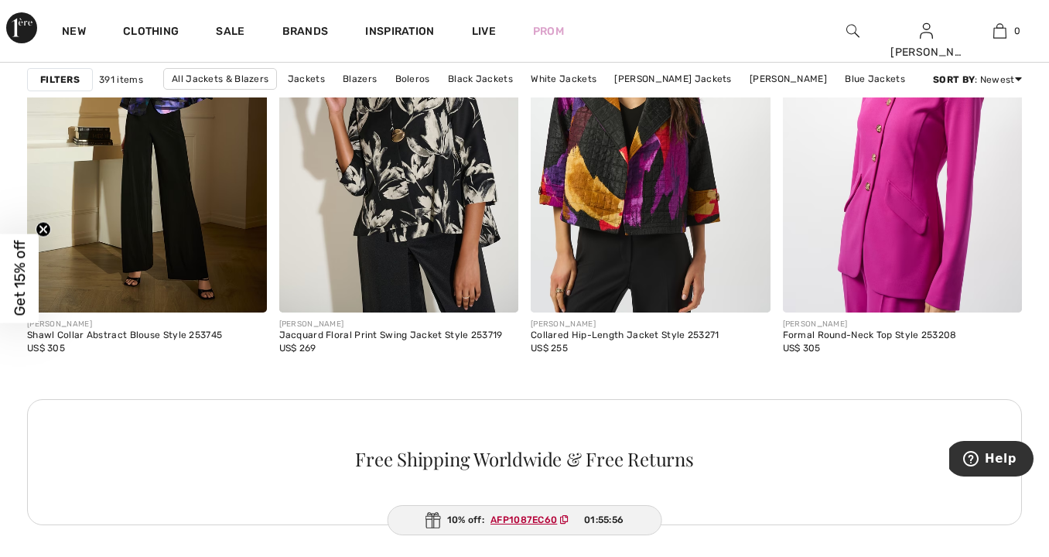
scroll to position [1624, 0]
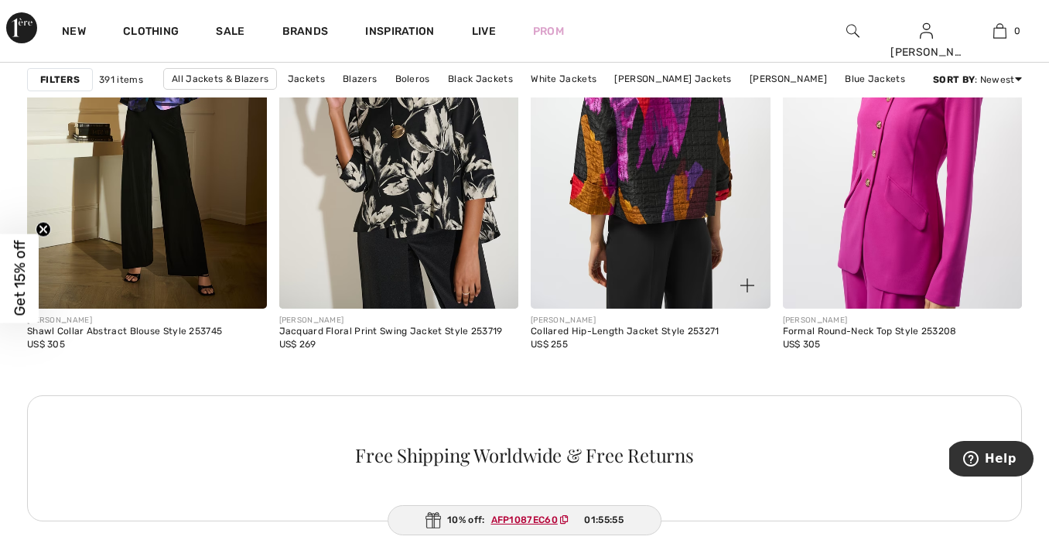
drag, startPoint x: 644, startPoint y: 207, endPoint x: 635, endPoint y: 231, distance: 25.5
click at [644, 207] on img at bounding box center [651, 129] width 240 height 359
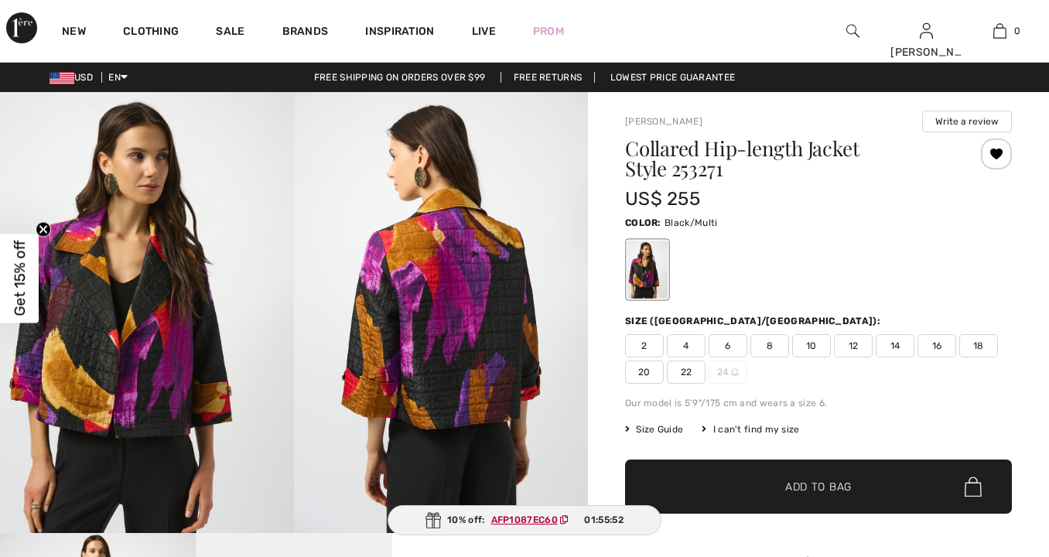
click at [934, 344] on span "16" at bounding box center [937, 345] width 39 height 23
drag, startPoint x: 849, startPoint y: 486, endPoint x: 853, endPoint y: 477, distance: 9.3
click at [850, 485] on span "Add to Bag" at bounding box center [818, 487] width 67 height 16
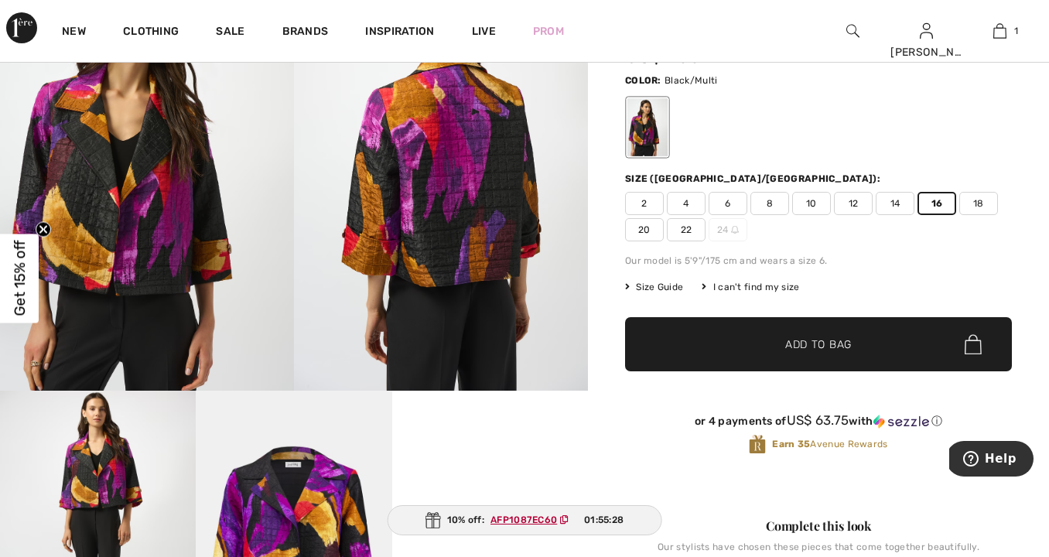
scroll to position [139, 0]
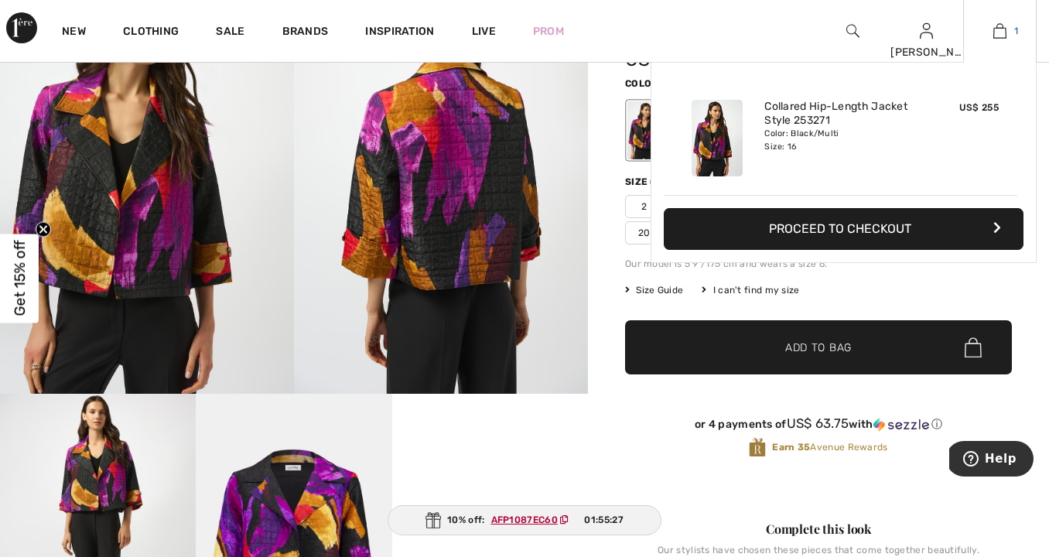
click at [1008, 26] on link "1" at bounding box center [1000, 31] width 72 height 19
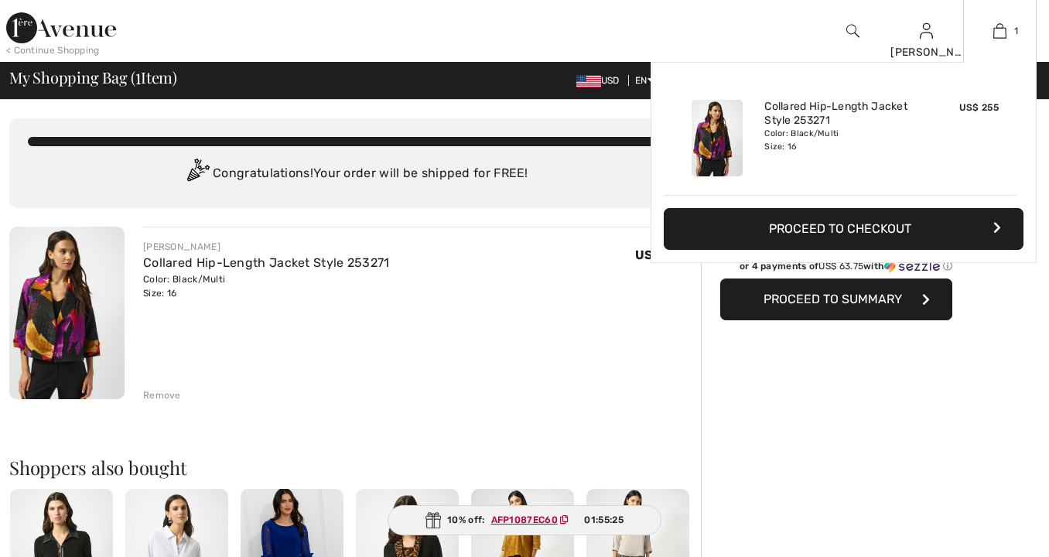
checkbox input "true"
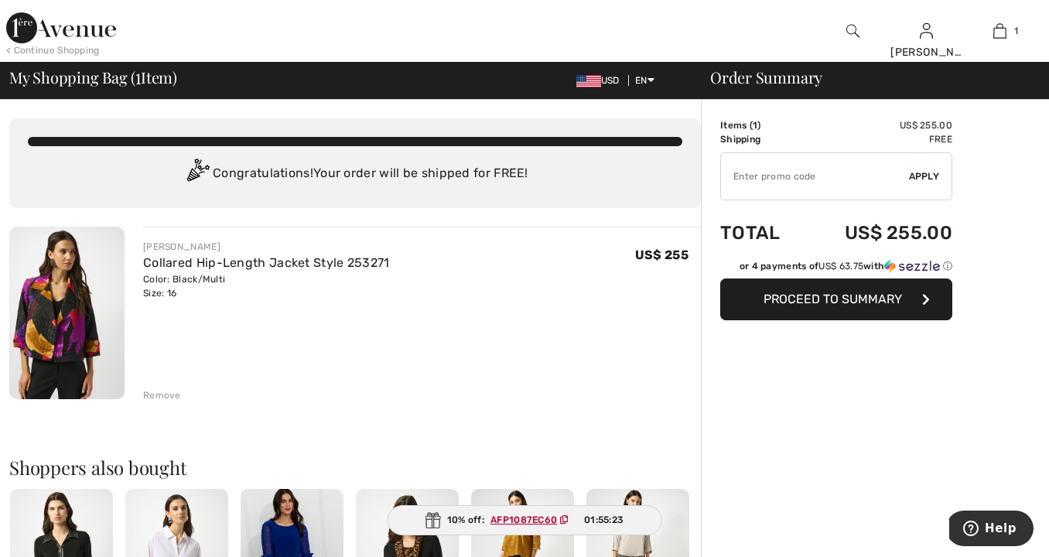
click at [528, 516] on ins "AFP1087EC60" at bounding box center [524, 520] width 67 height 11
drag, startPoint x: 487, startPoint y: 515, endPoint x: 559, endPoint y: 516, distance: 72.8
click at [559, 516] on span "AFP1087EC60" at bounding box center [533, 520] width 97 height 14
copy span "AFP1087EC60"
paste input "AFP1087EC60"
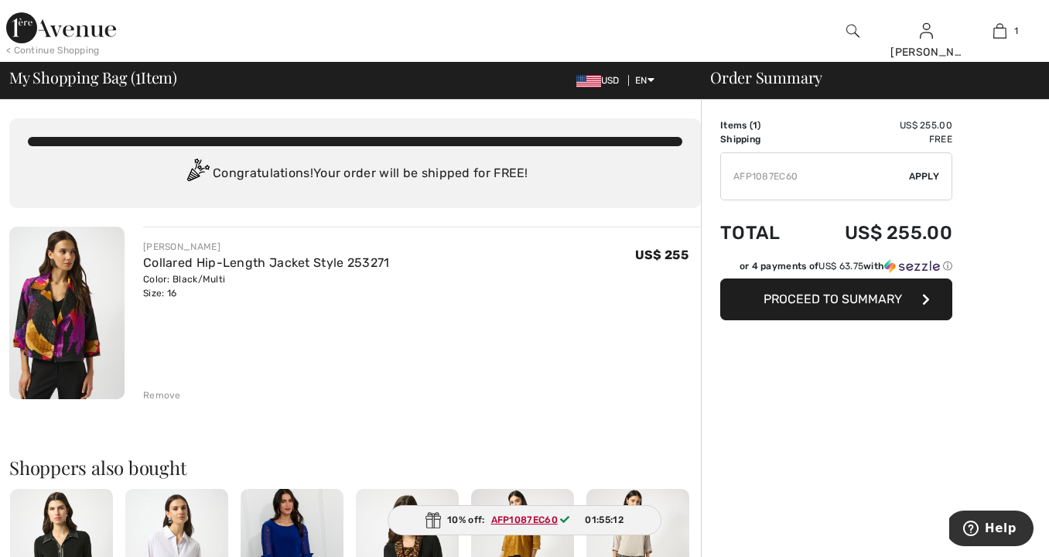
type input "AFP1087EC60"
drag, startPoint x: 924, startPoint y: 176, endPoint x: 911, endPoint y: 184, distance: 15.7
click at [924, 176] on span "Apply" at bounding box center [924, 176] width 31 height 14
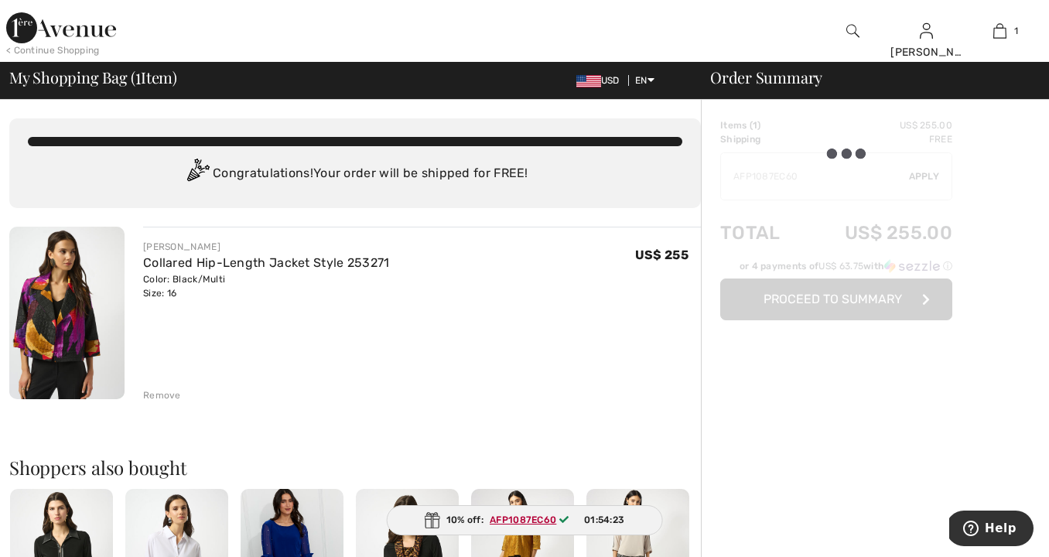
drag, startPoint x: 770, startPoint y: 412, endPoint x: 777, endPoint y: 394, distance: 19.8
click at [771, 411] on div "Order Summary Details Items ( 1 ) US$ 255.00 Promo code US$ 0.00 Shipping Free …" at bounding box center [875, 567] width 348 height 934
click at [843, 284] on div at bounding box center [836, 219] width 232 height 202
click at [821, 298] on div at bounding box center [836, 219] width 232 height 202
click at [453, 289] on div "[PERSON_NAME] Collared Hip-Length Jacket Style 253271 Color: Black/Multi Size: …" at bounding box center [422, 270] width 558 height 60
